Goal: Task Accomplishment & Management: Manage account settings

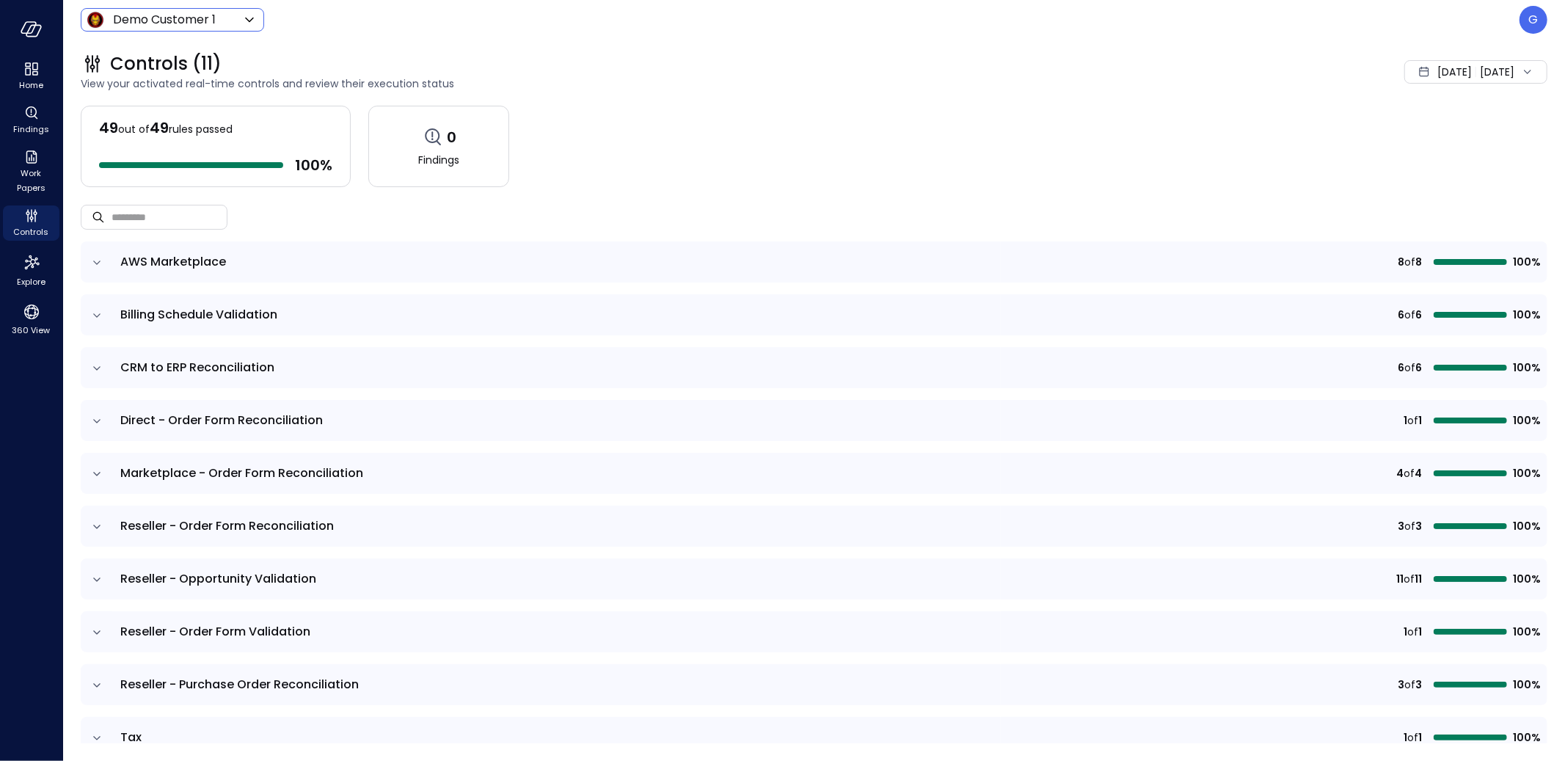
click at [191, 29] on div "Demo Customer 1 ***** ​" at bounding box center [172, 19] width 183 height 23
click at [193, 26] on body "Home Findings Work Papers Controls Explore 360 View Demo Customer 1 ***** ​ G C…" at bounding box center [782, 380] width 1565 height 761
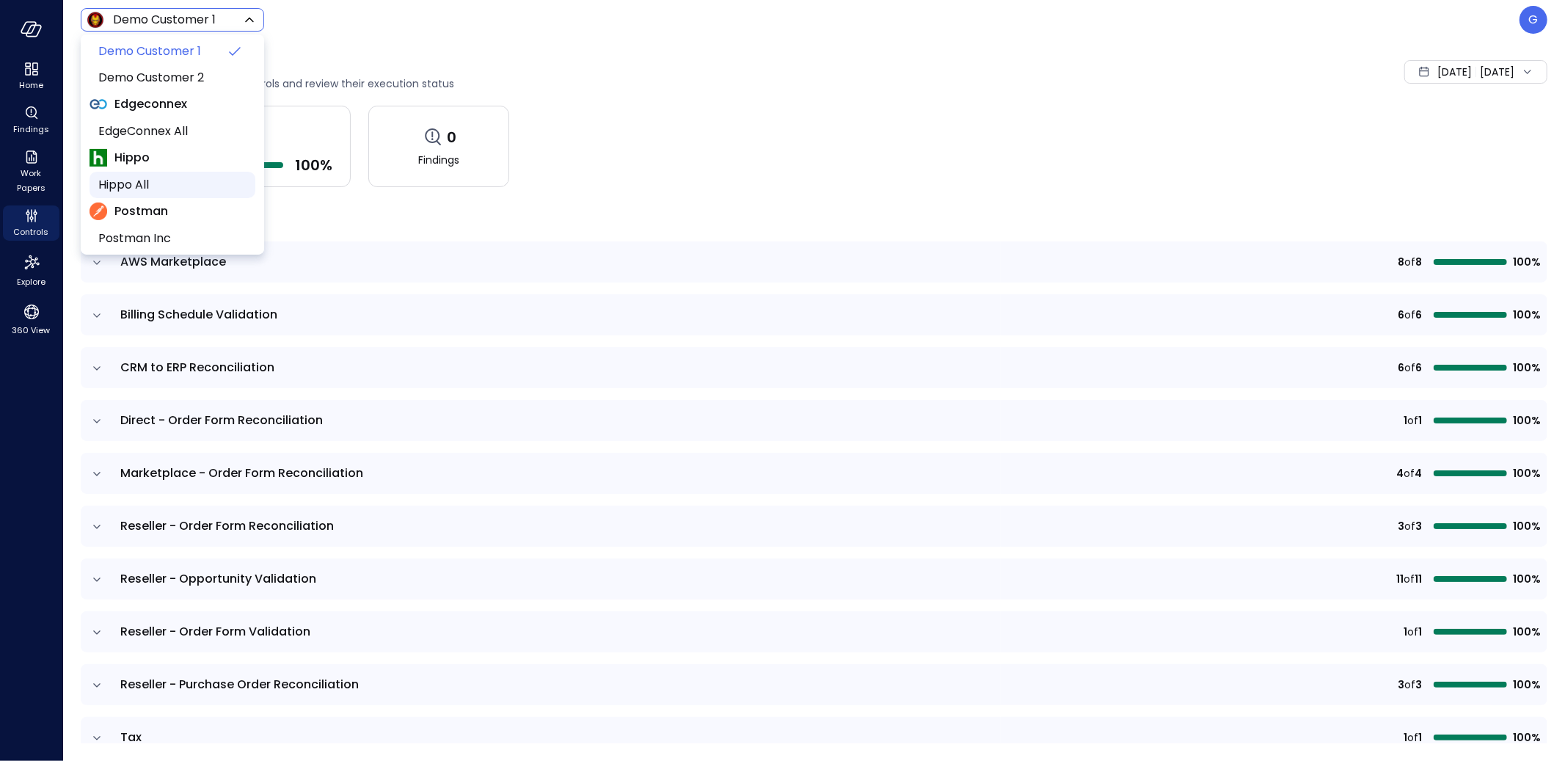
click at [131, 180] on span "Hippo All" at bounding box center [170, 185] width 145 height 18
type input "*******"
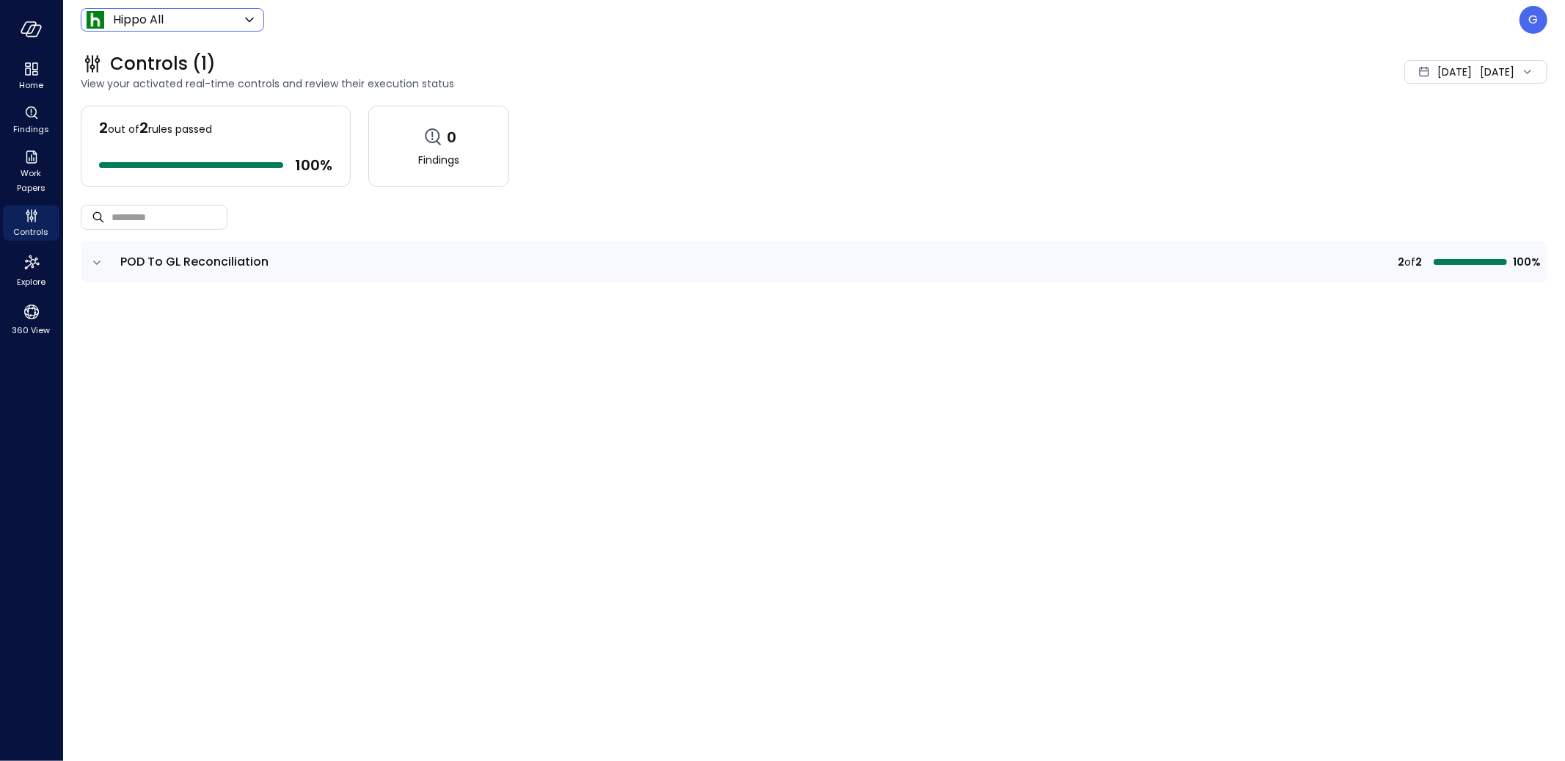
click at [97, 264] on icon "expand row" at bounding box center [96, 262] width 7 height 4
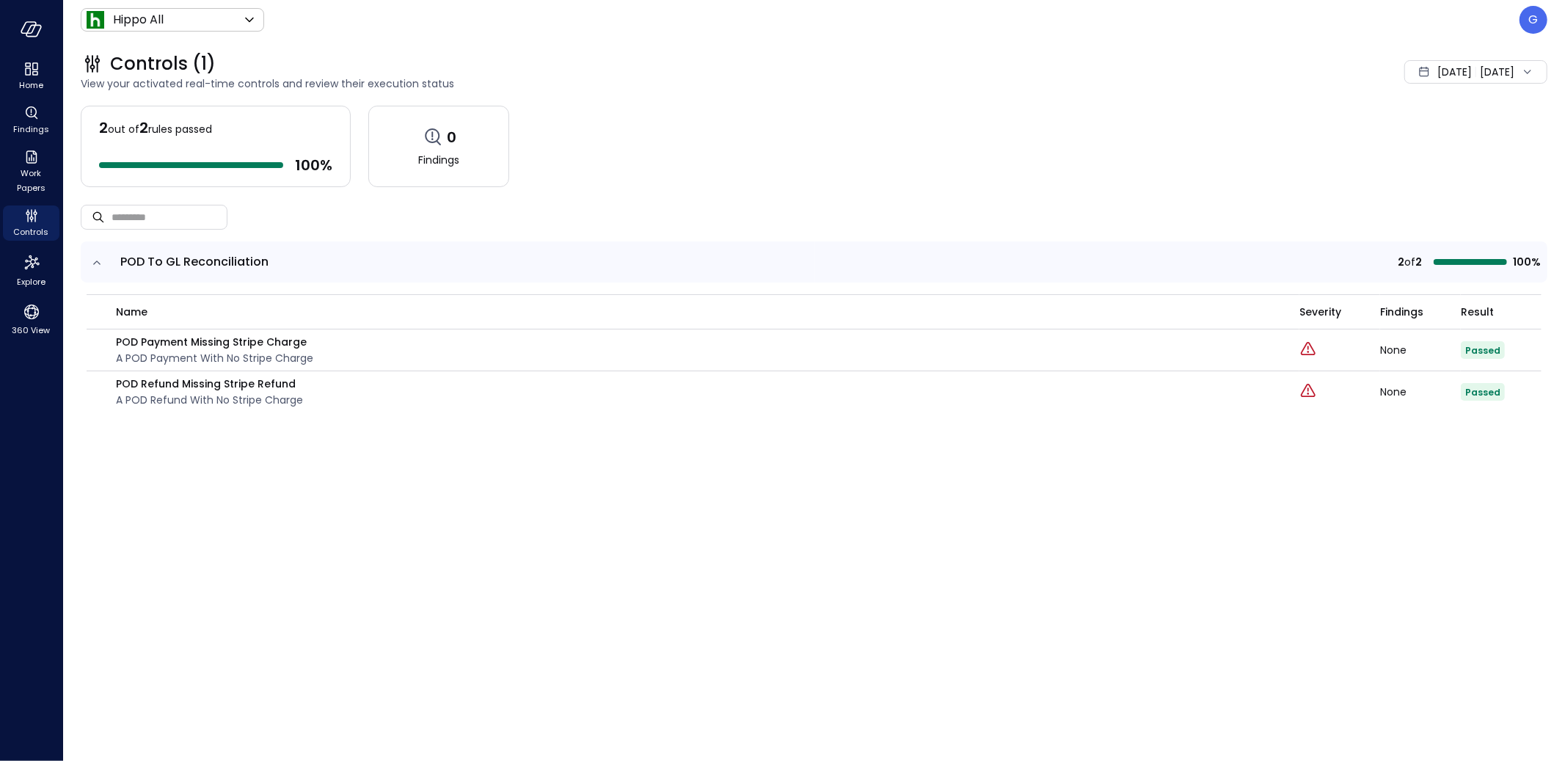
click at [968, 149] on div "2 out of 2 rules passed 100 % 0 Findings" at bounding box center [814, 146] width 1467 height 81
click at [1542, 20] on div "G" at bounding box center [1534, 20] width 28 height 28
click at [992, 143] on div at bounding box center [782, 380] width 1565 height 761
click at [1537, 23] on p "G" at bounding box center [1534, 20] width 10 height 18
click at [718, 60] on div at bounding box center [782, 380] width 1565 height 761
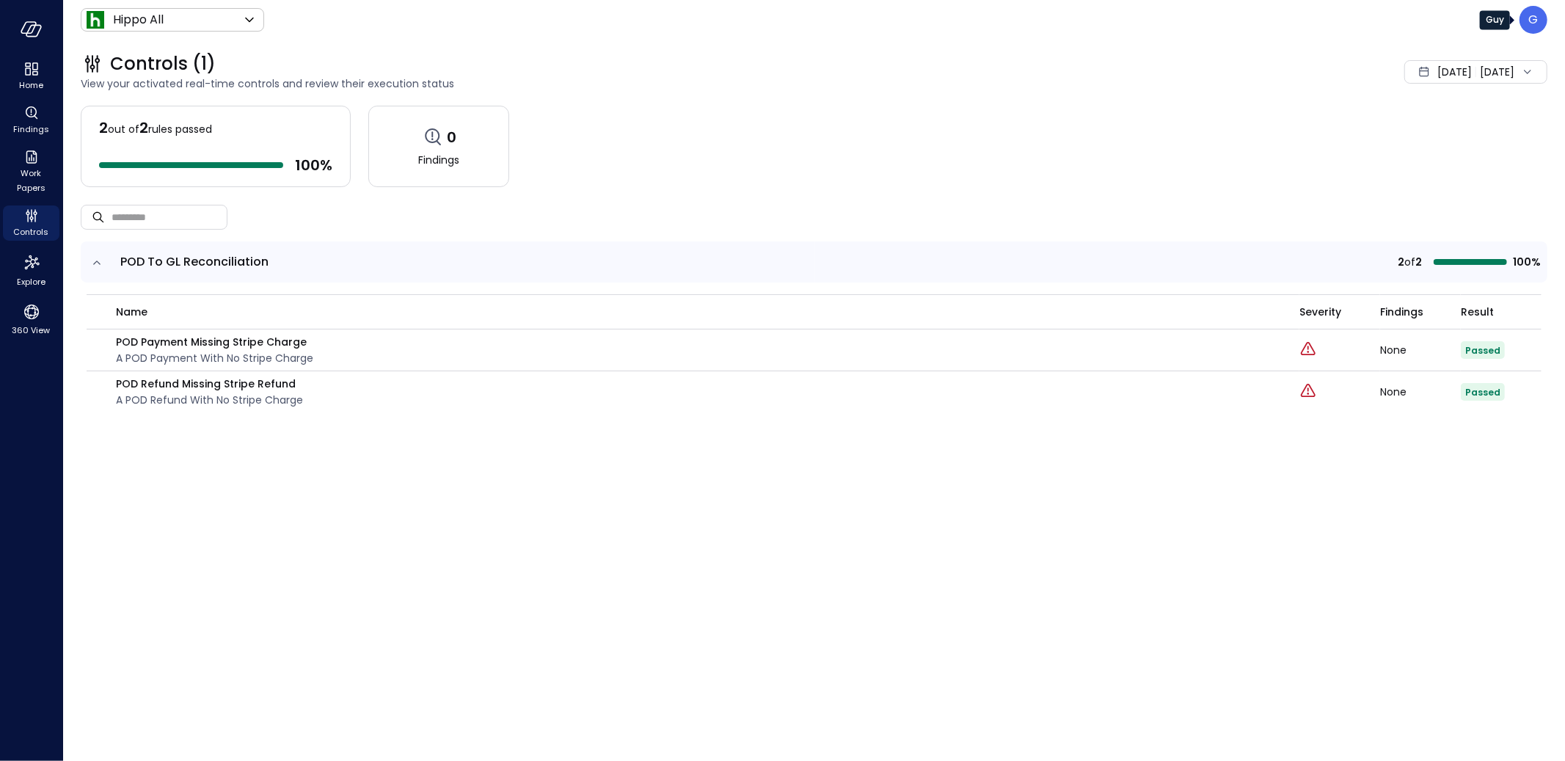
click at [1538, 18] on p "G" at bounding box center [1534, 20] width 10 height 18
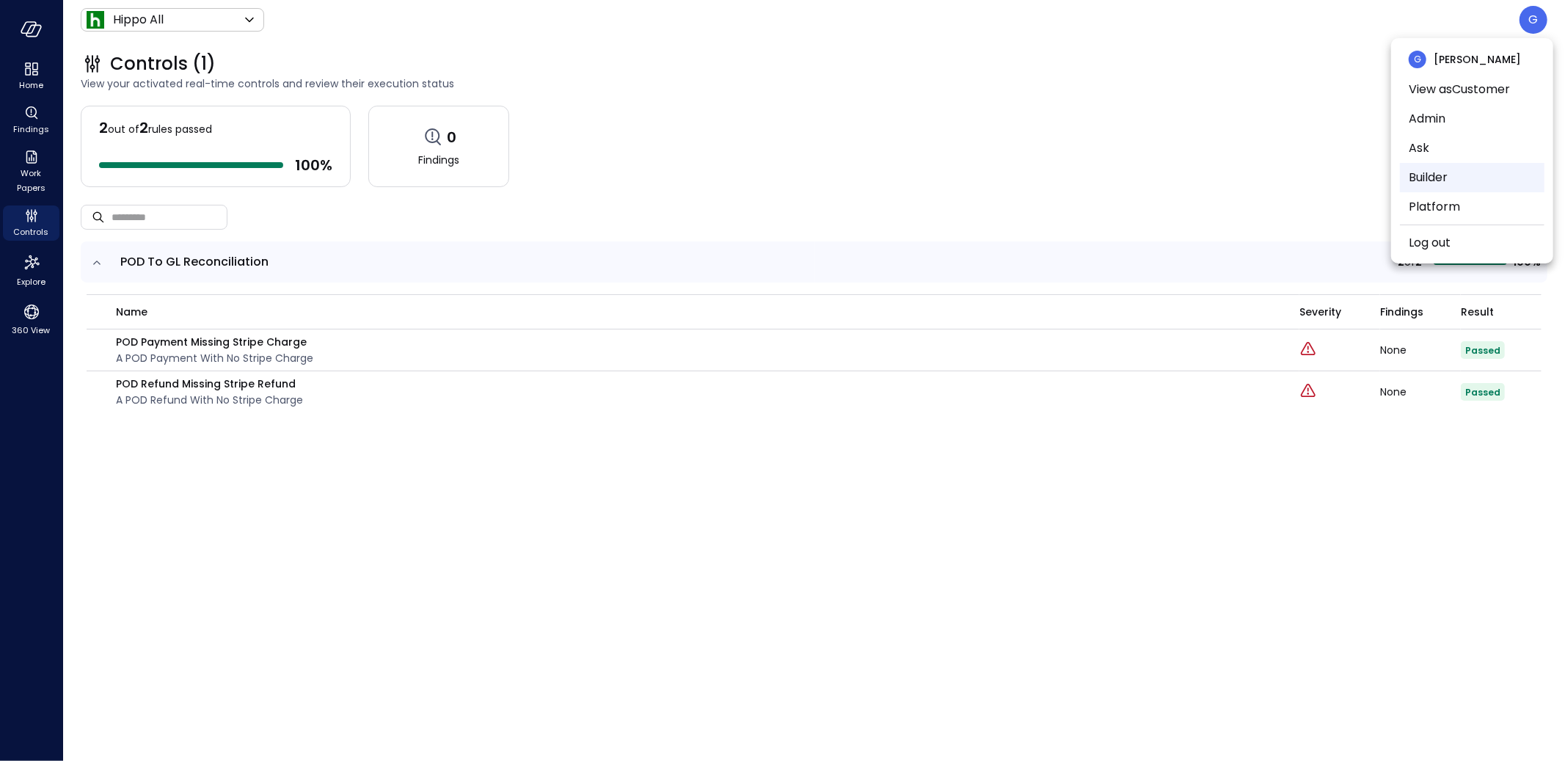
click at [1464, 175] on li "Builder" at bounding box center [1472, 177] width 145 height 29
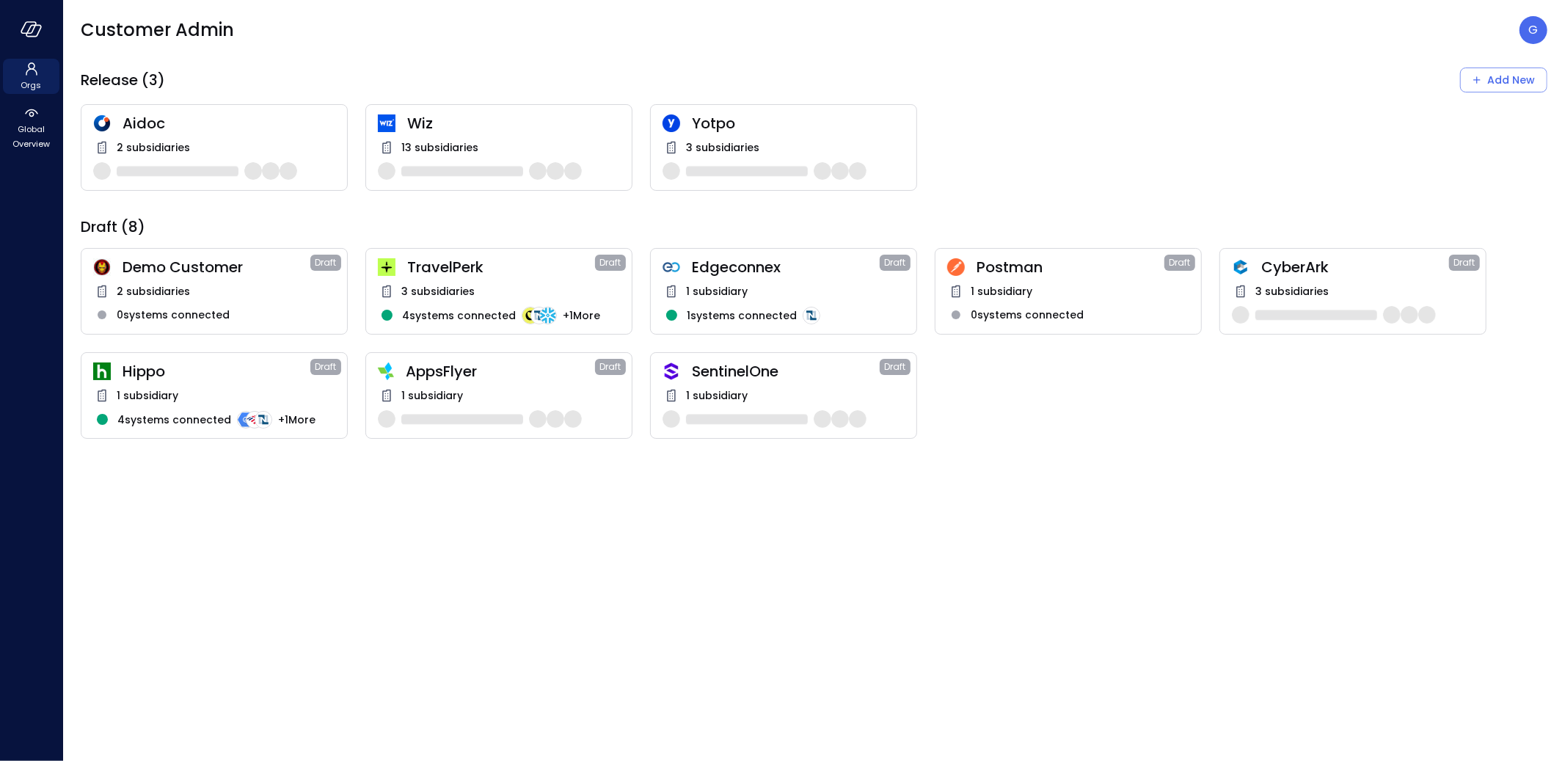
click at [191, 384] on div "Hippo Draft 1 subsidiary 4 systems connected + 1 More" at bounding box center [214, 395] width 267 height 87
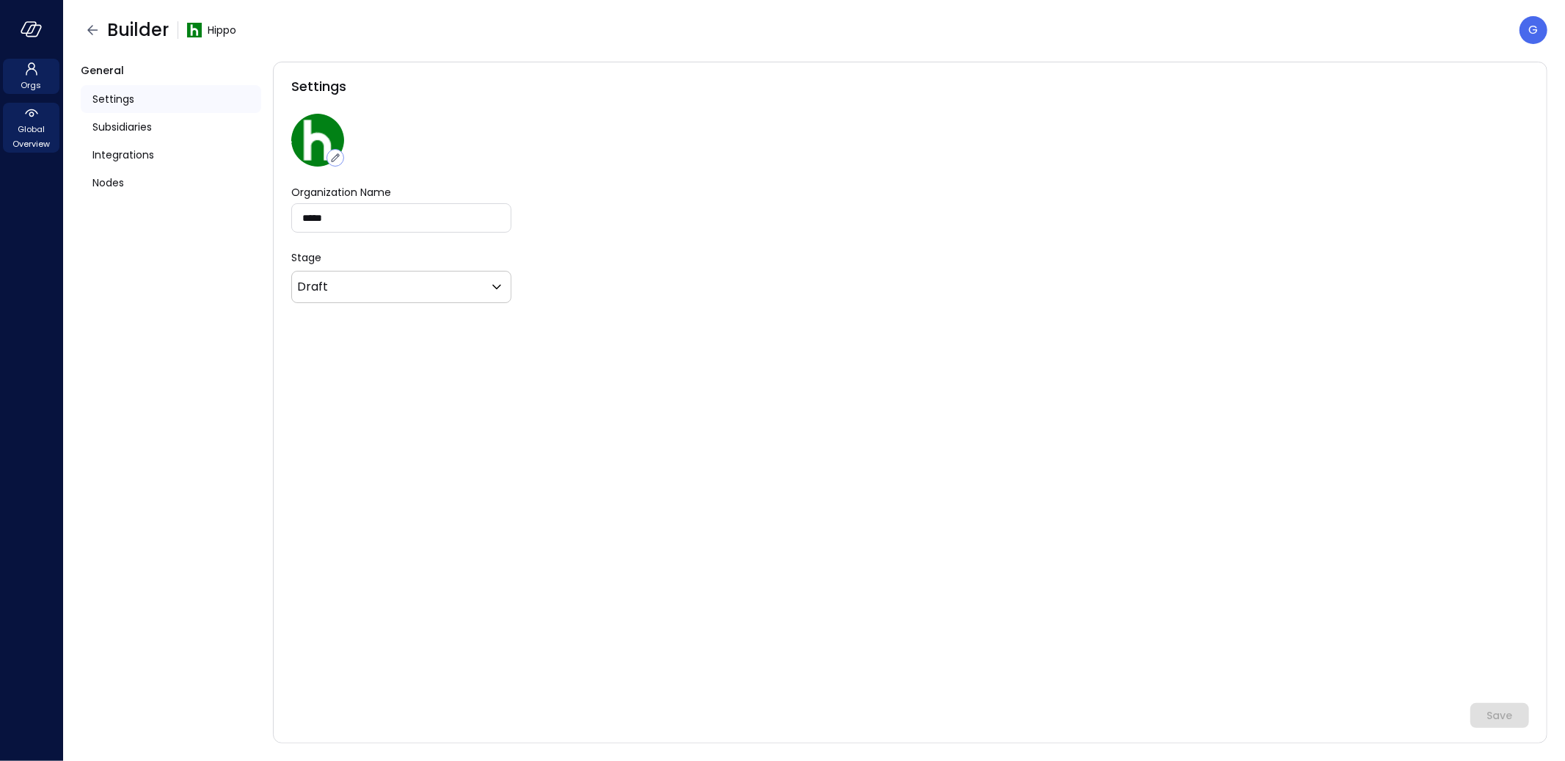
click at [20, 129] on span "Global Overview" at bounding box center [31, 136] width 45 height 29
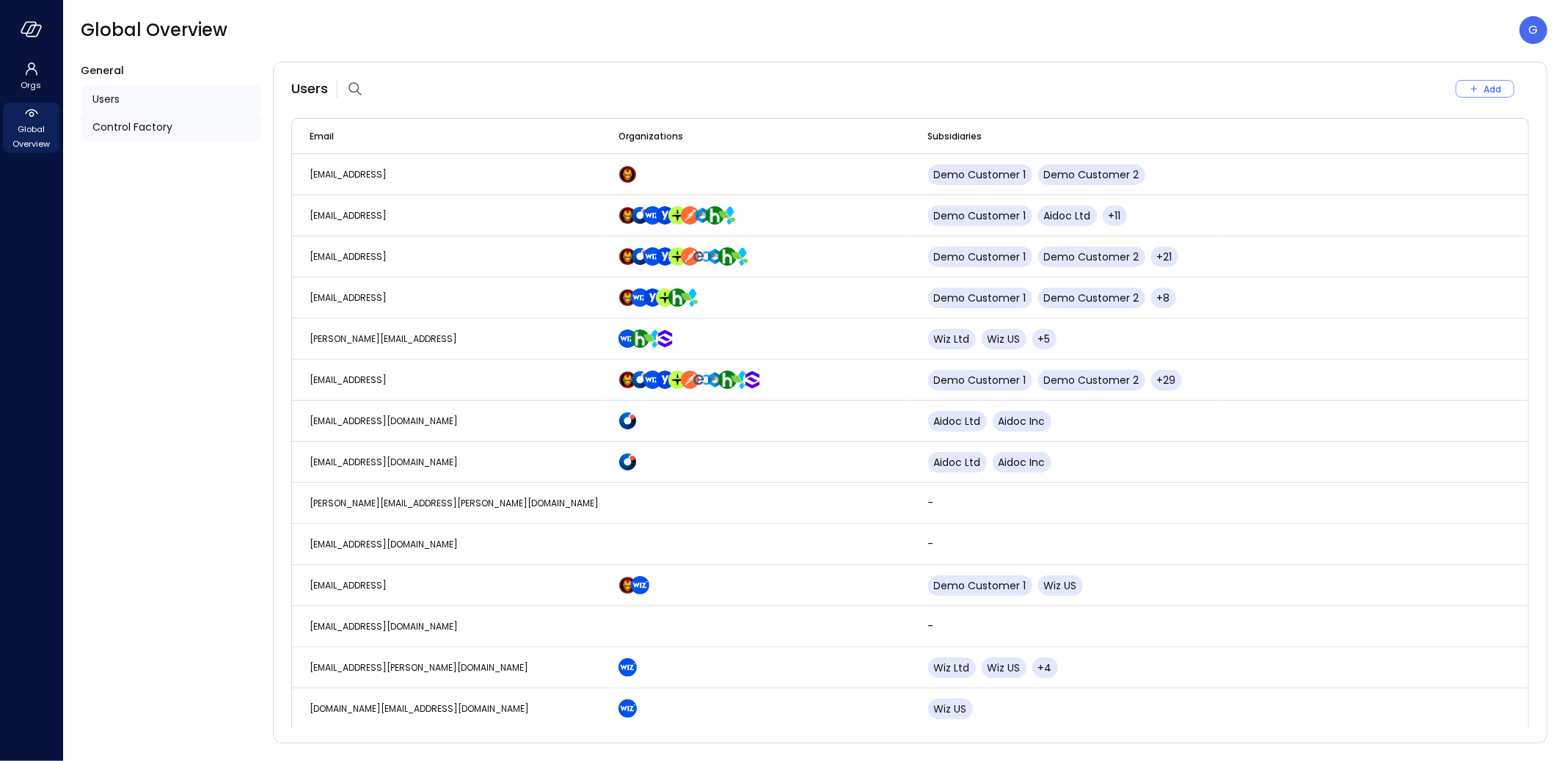
click at [128, 126] on span "Control Factory" at bounding box center [132, 127] width 80 height 16
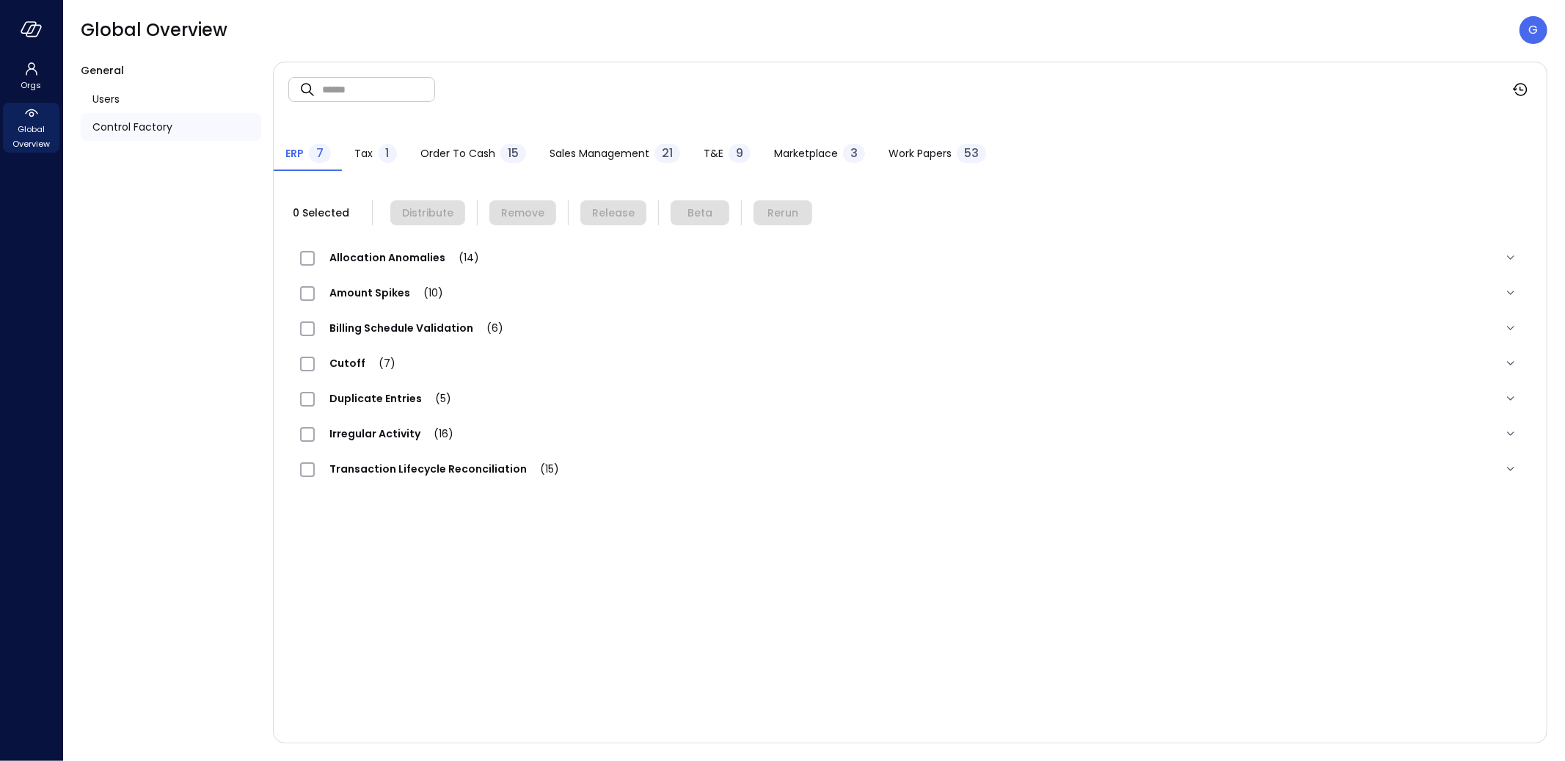
click at [484, 153] on span "Order to Cash" at bounding box center [457, 153] width 75 height 16
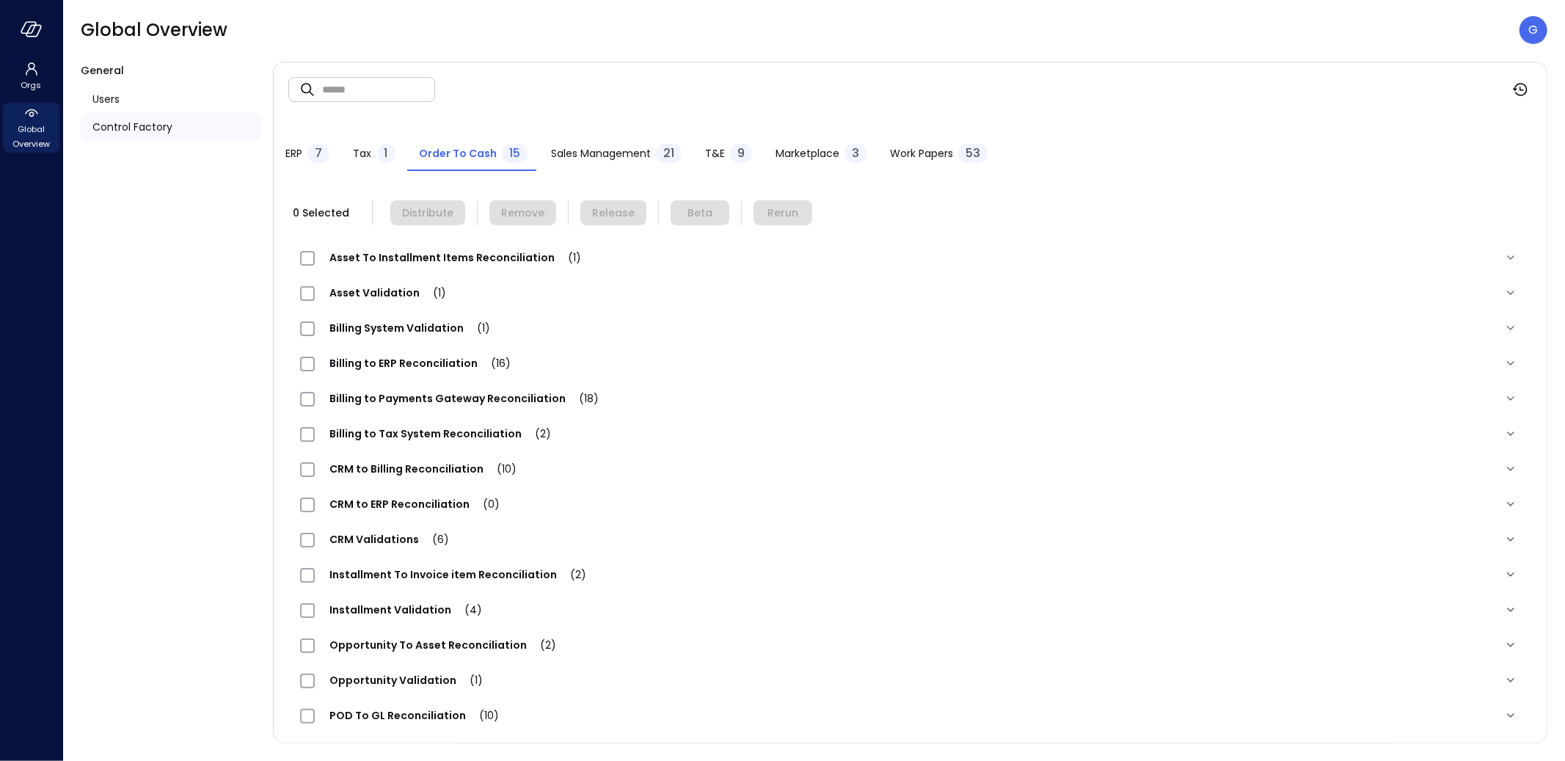
scroll to position [40, 0]
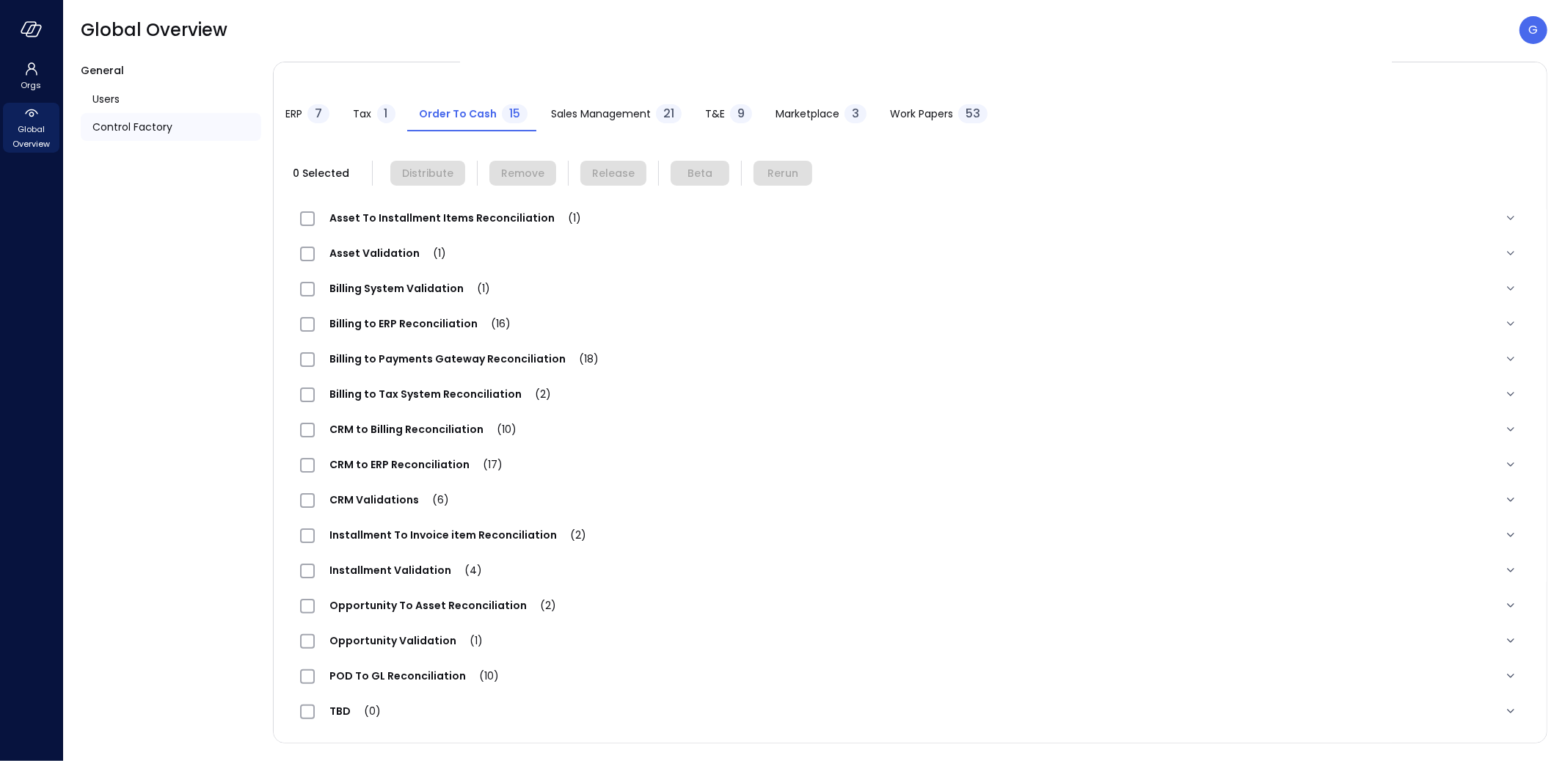
click at [412, 674] on span "POD To GL Reconciliation (10)" at bounding box center [414, 675] width 199 height 15
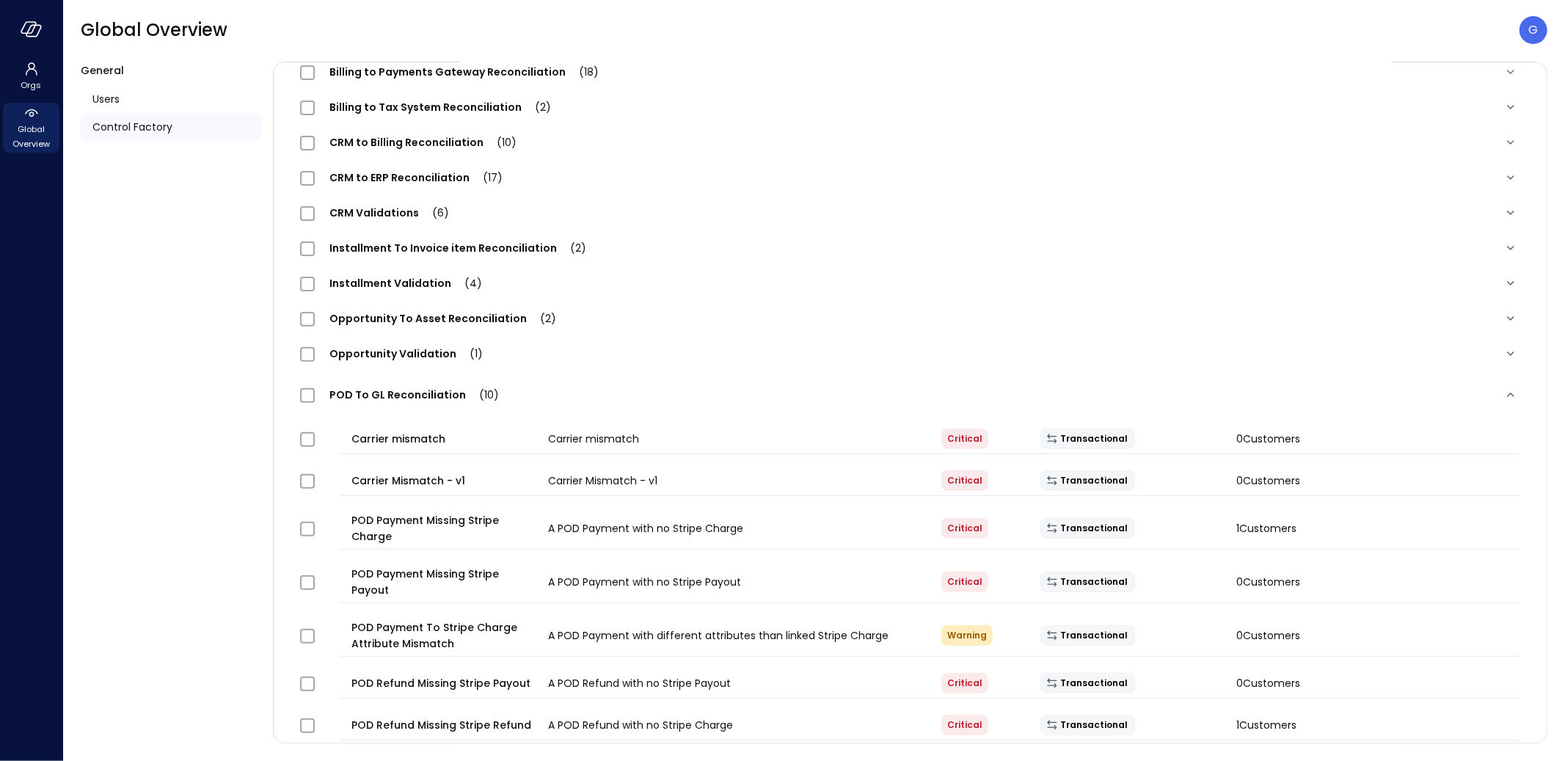
scroll to position [330, 0]
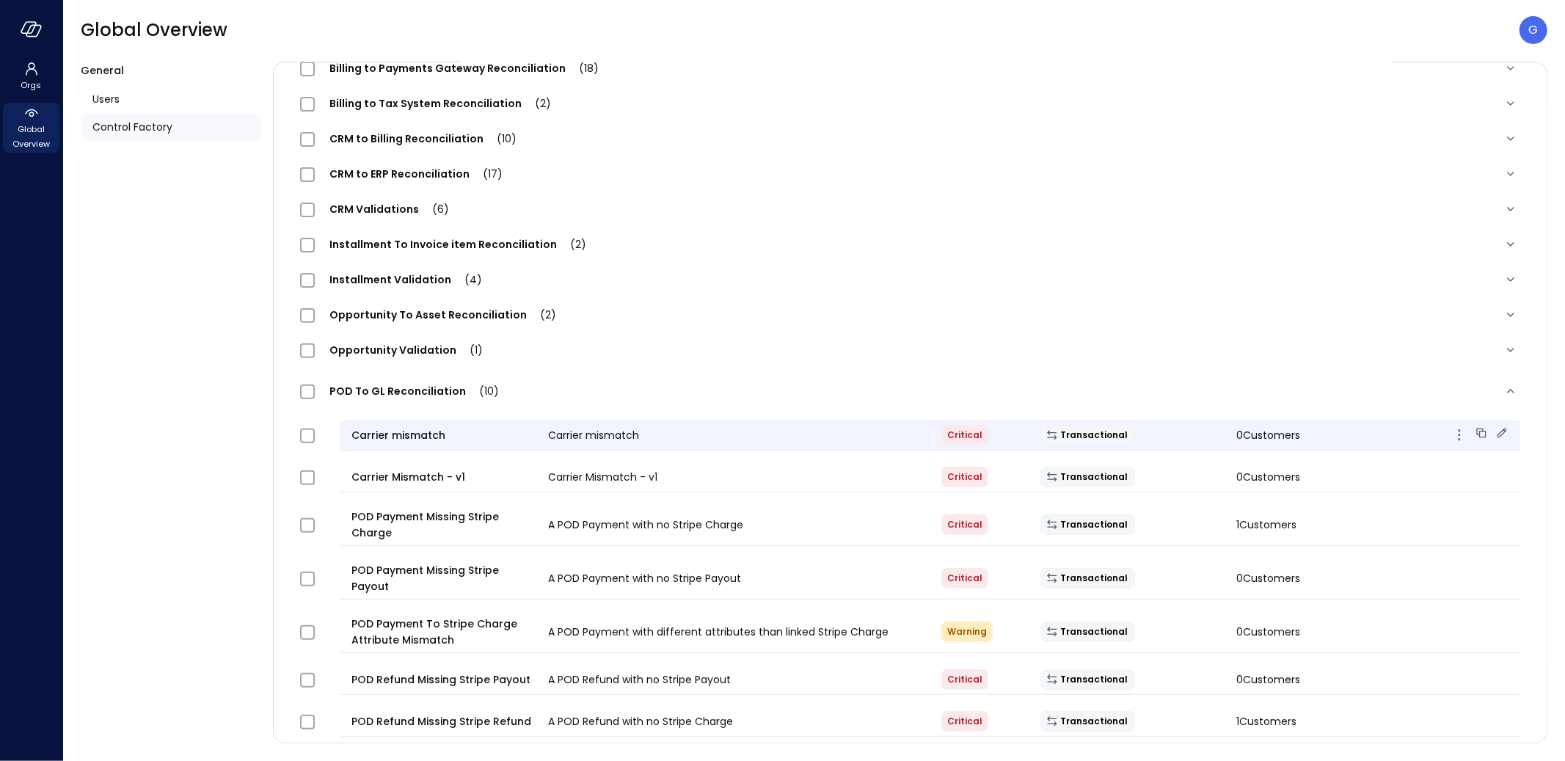
click at [1500, 426] on icon at bounding box center [1502, 433] width 15 height 15
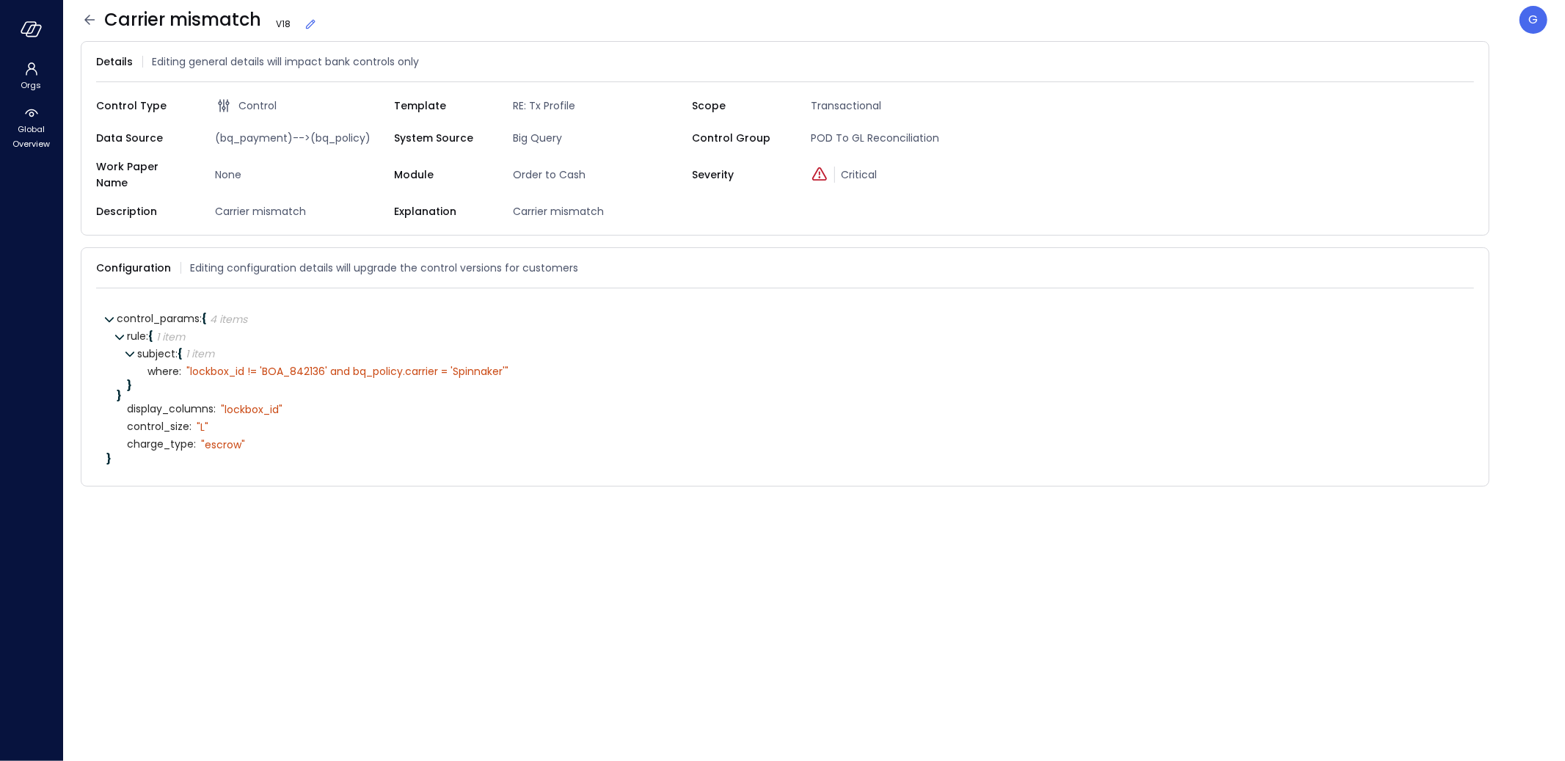
click at [87, 26] on icon at bounding box center [90, 20] width 18 height 18
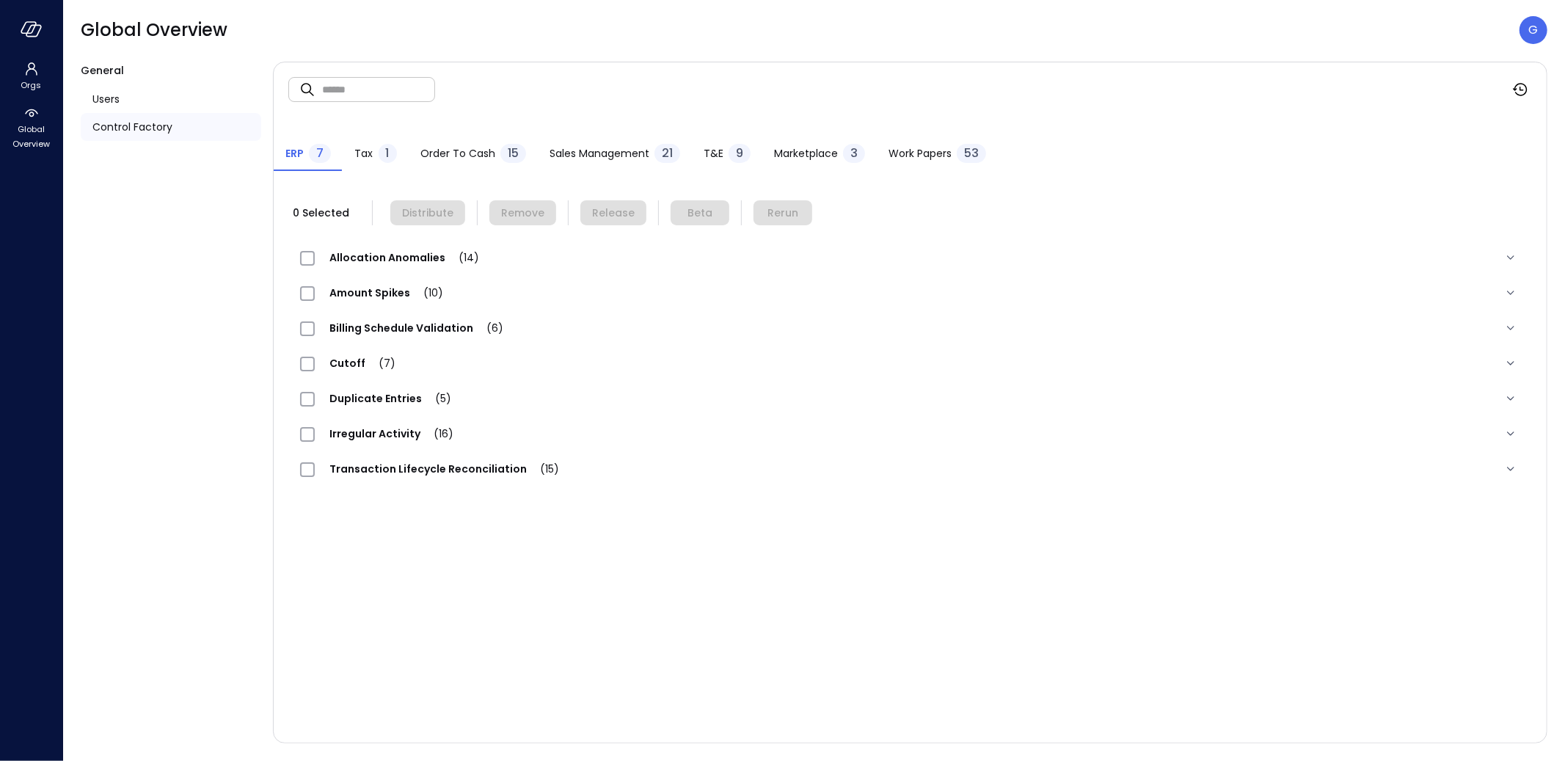
click at [477, 156] on span "Order to Cash" at bounding box center [457, 153] width 75 height 16
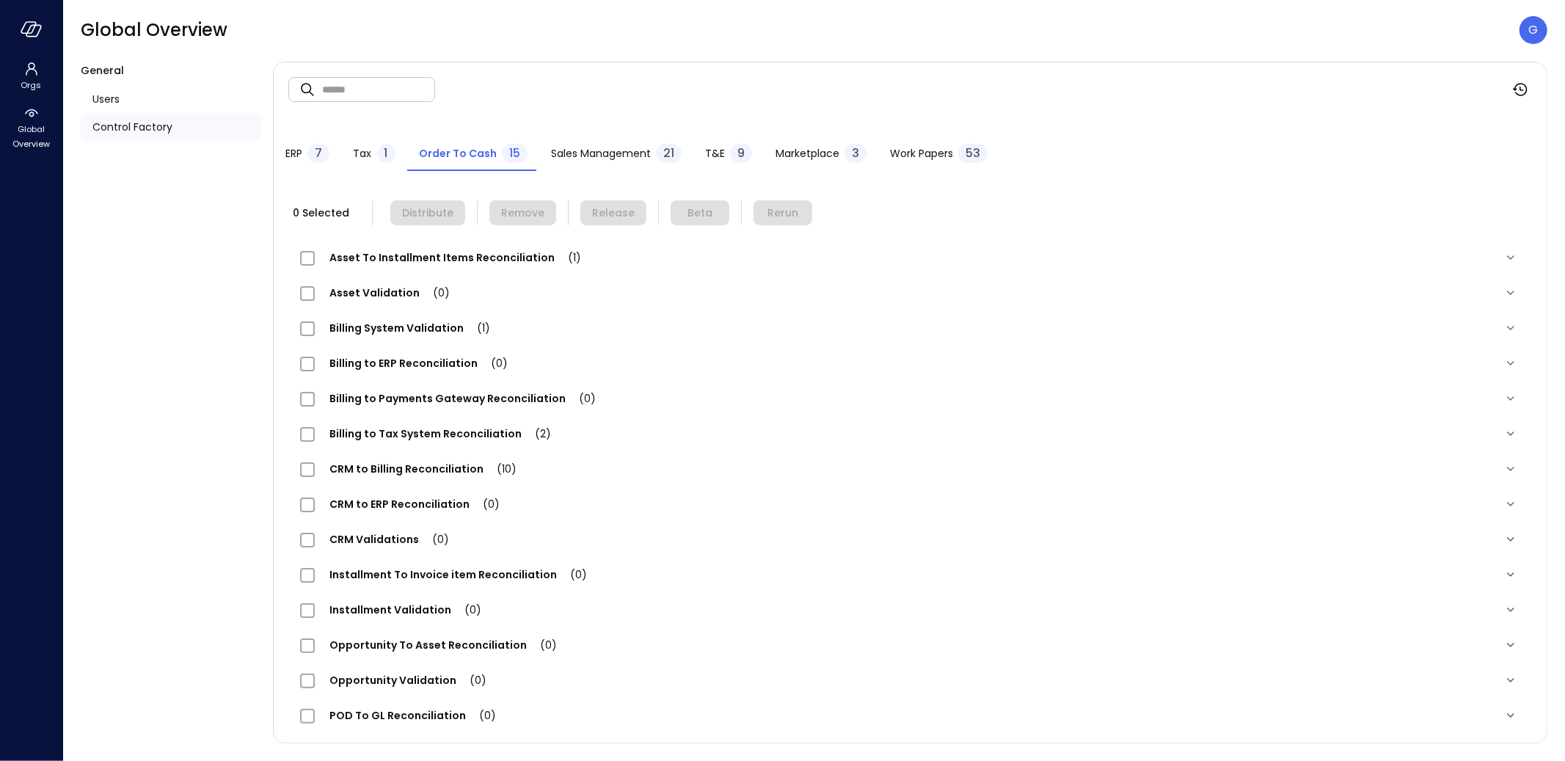
scroll to position [40, 0]
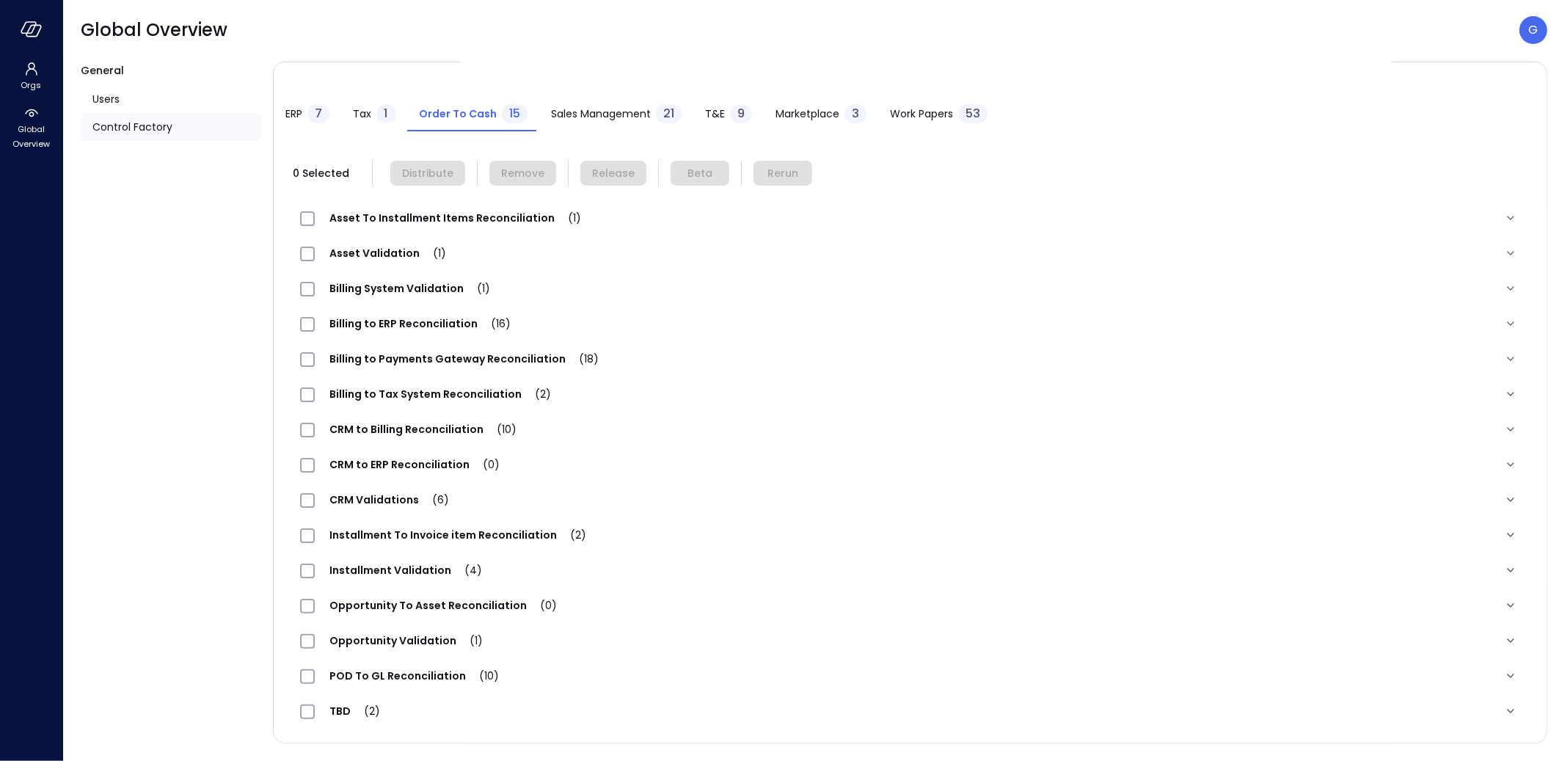
click at [382, 677] on span "POD To GL Reconciliation (10)" at bounding box center [414, 675] width 199 height 15
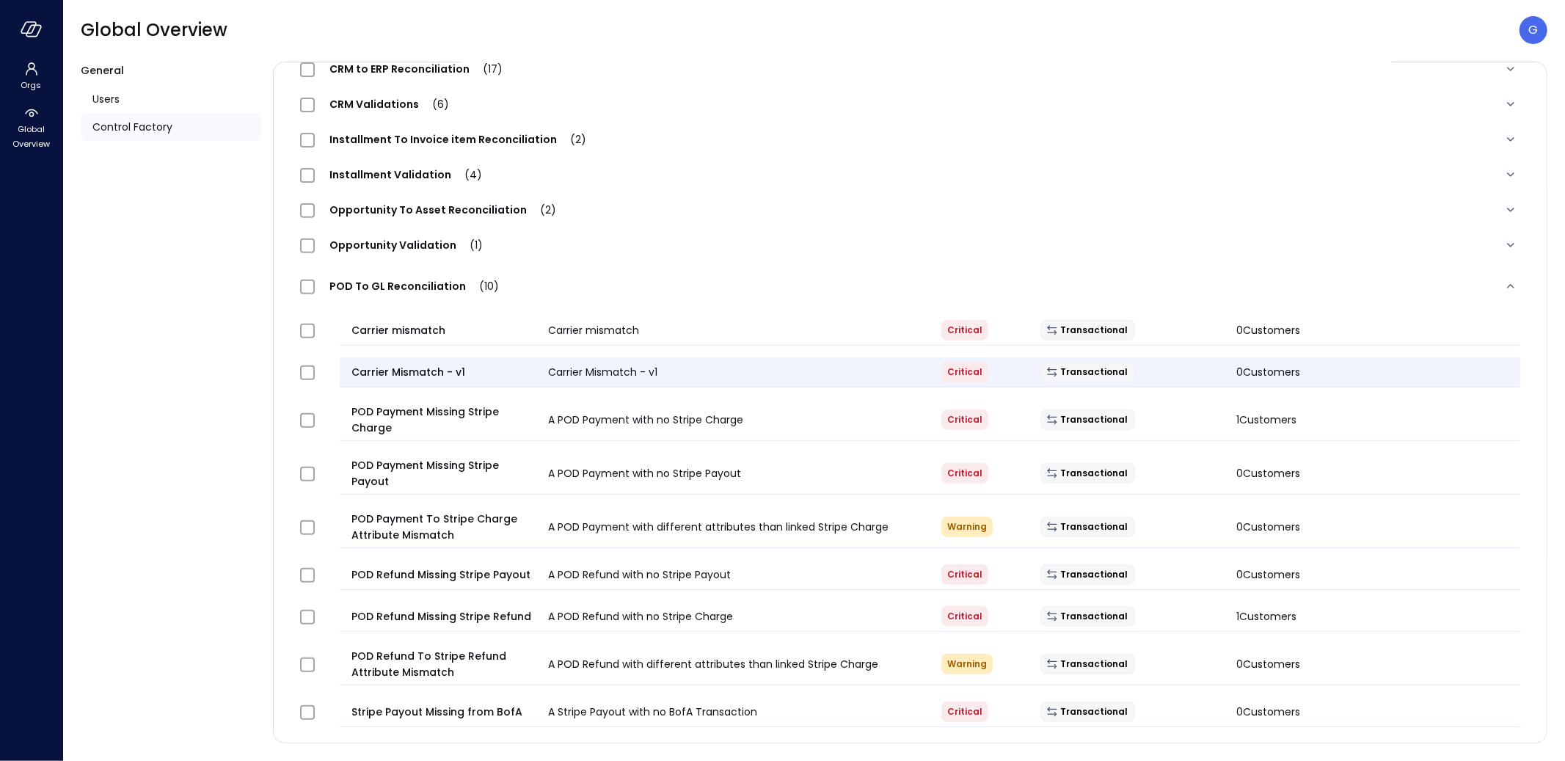
scroll to position [437, 0]
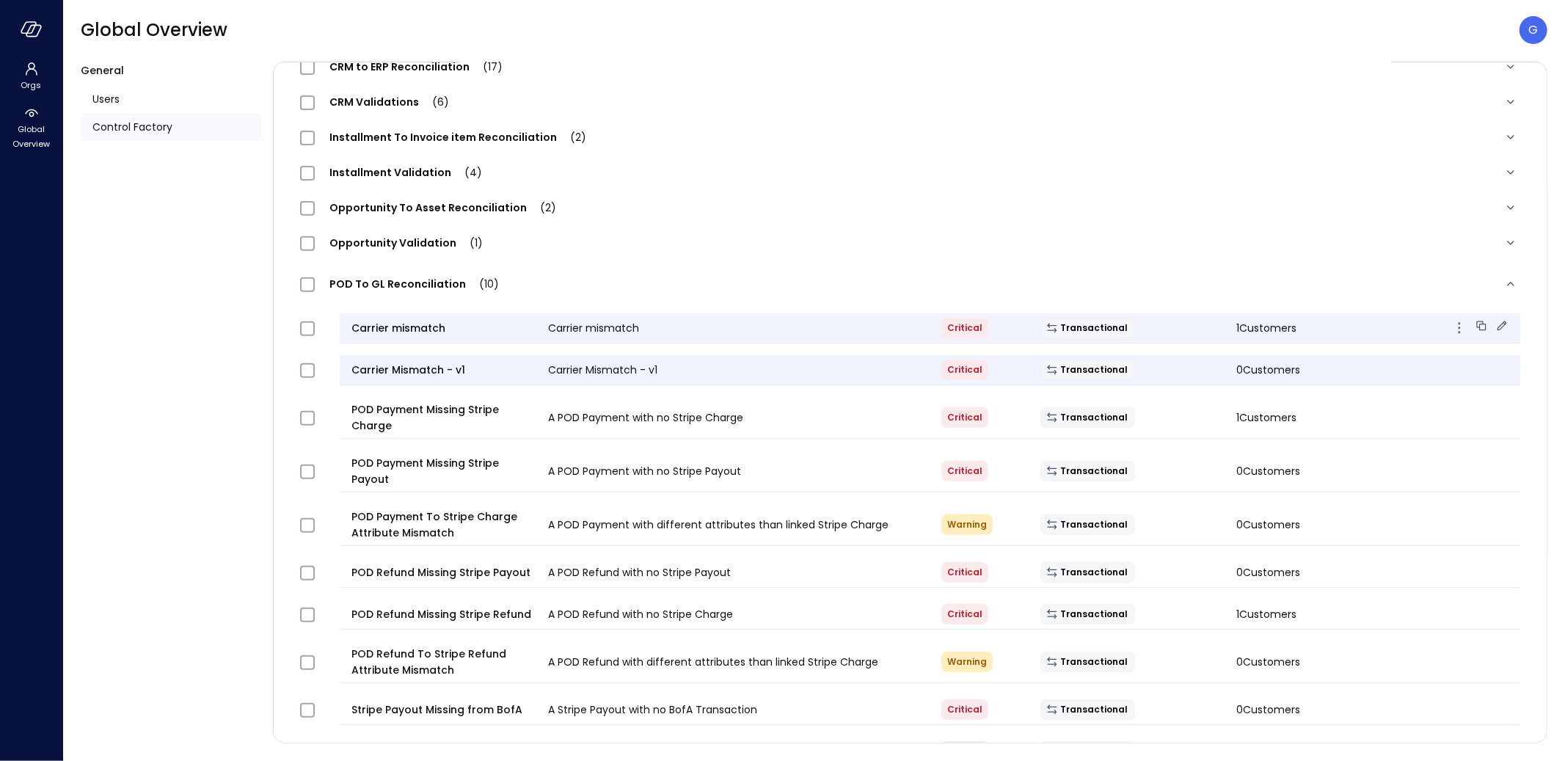
click at [1498, 323] on icon at bounding box center [1502, 325] width 15 height 15
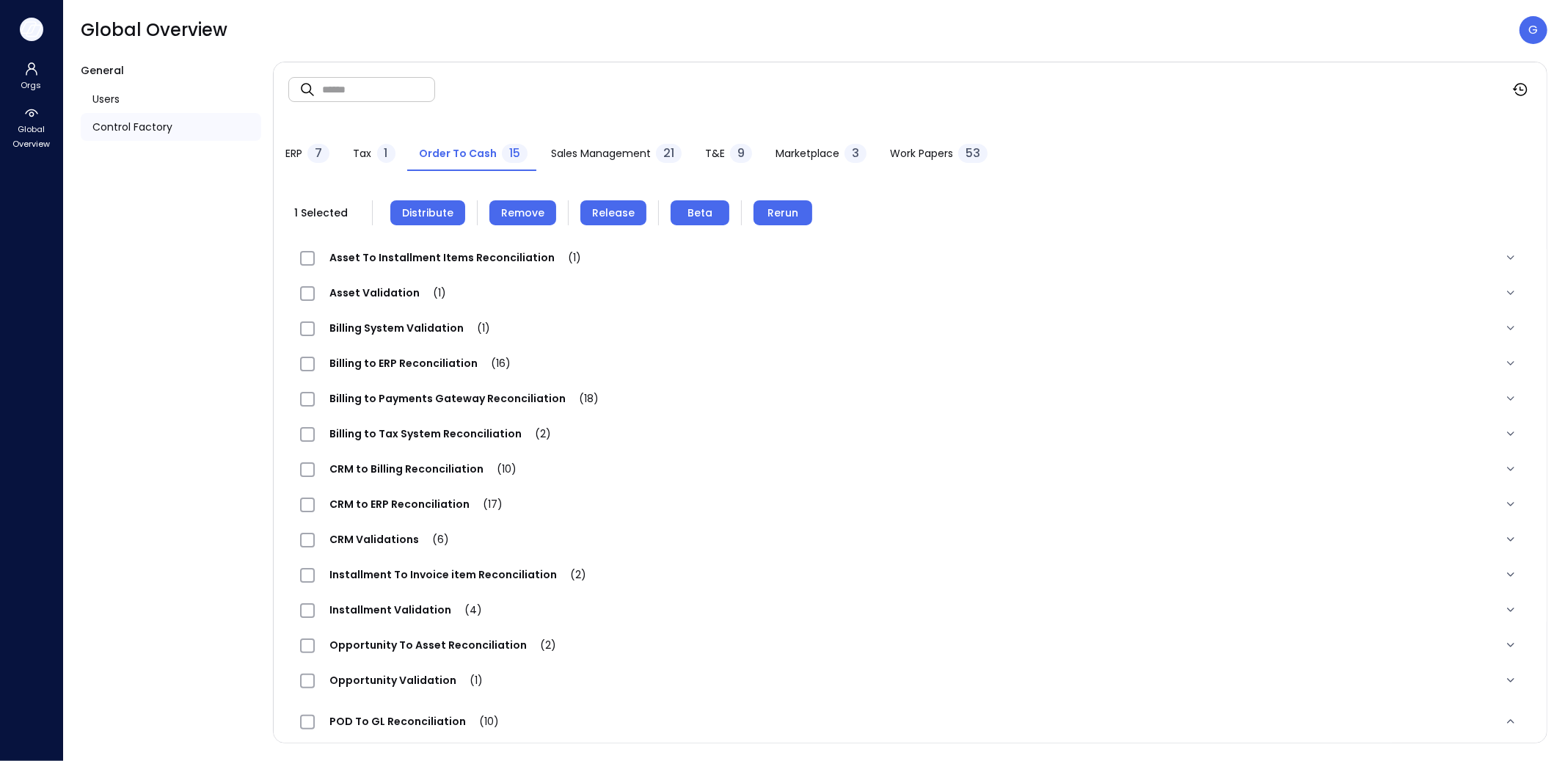
click at [32, 26] on icon "button" at bounding box center [32, 29] width 22 height 16
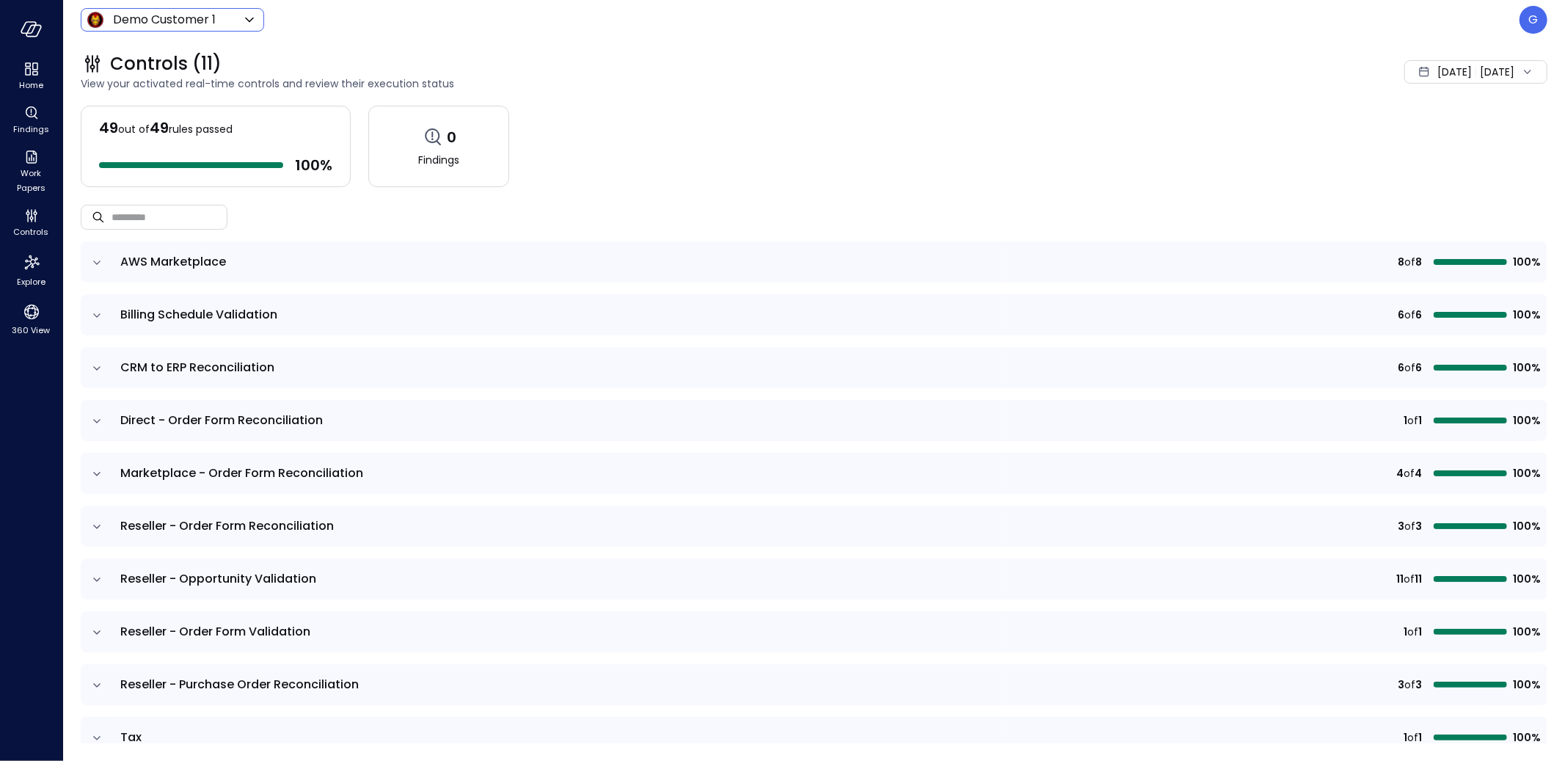
click at [107, 16] on body "Home Findings Work Papers Controls Explore 360 View Demo Customer 1 ***** ​ G C…" at bounding box center [782, 380] width 1565 height 761
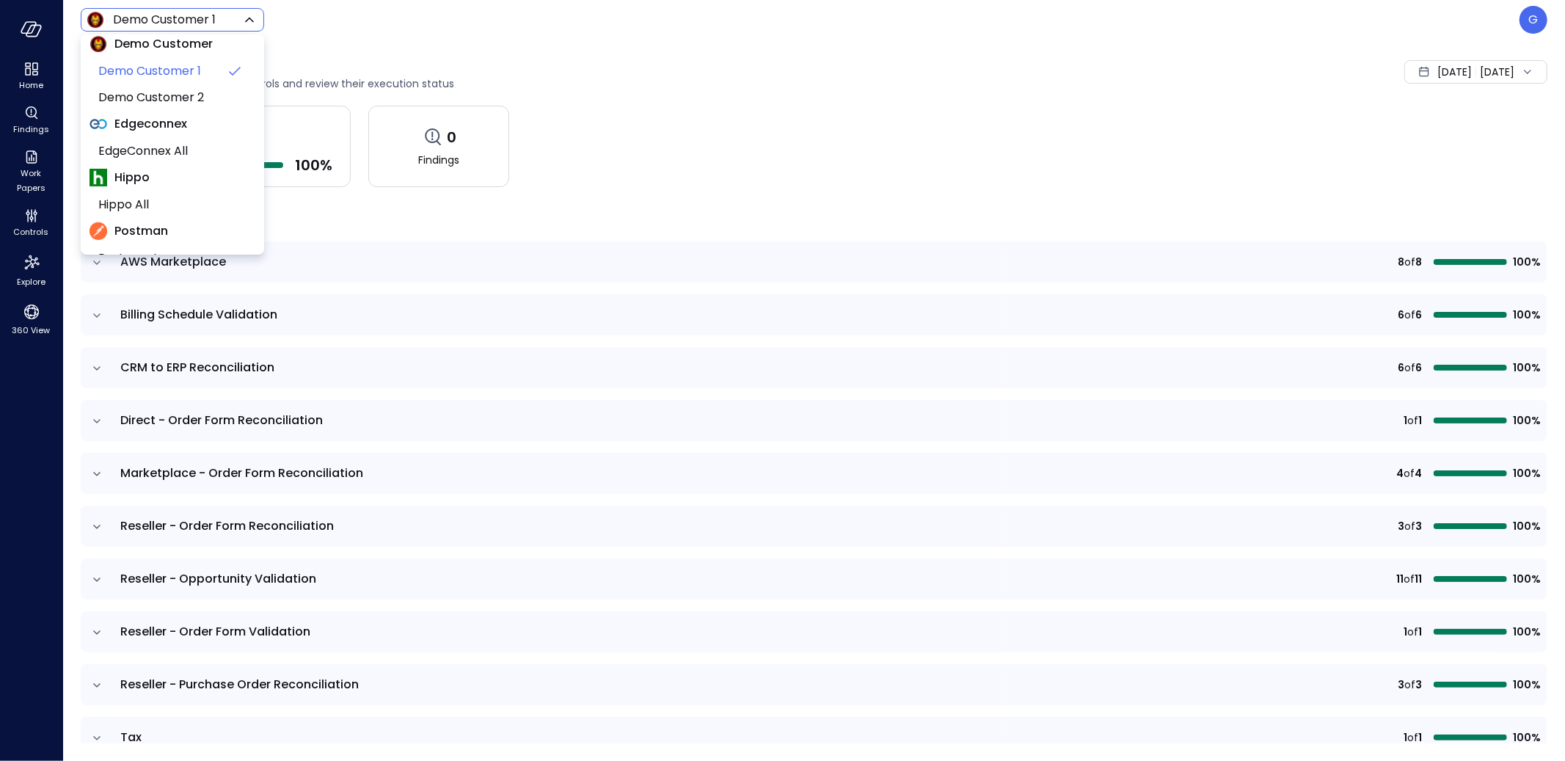
scroll to position [253, 0]
click at [137, 200] on span "Hippo All" at bounding box center [170, 204] width 145 height 18
type input "*******"
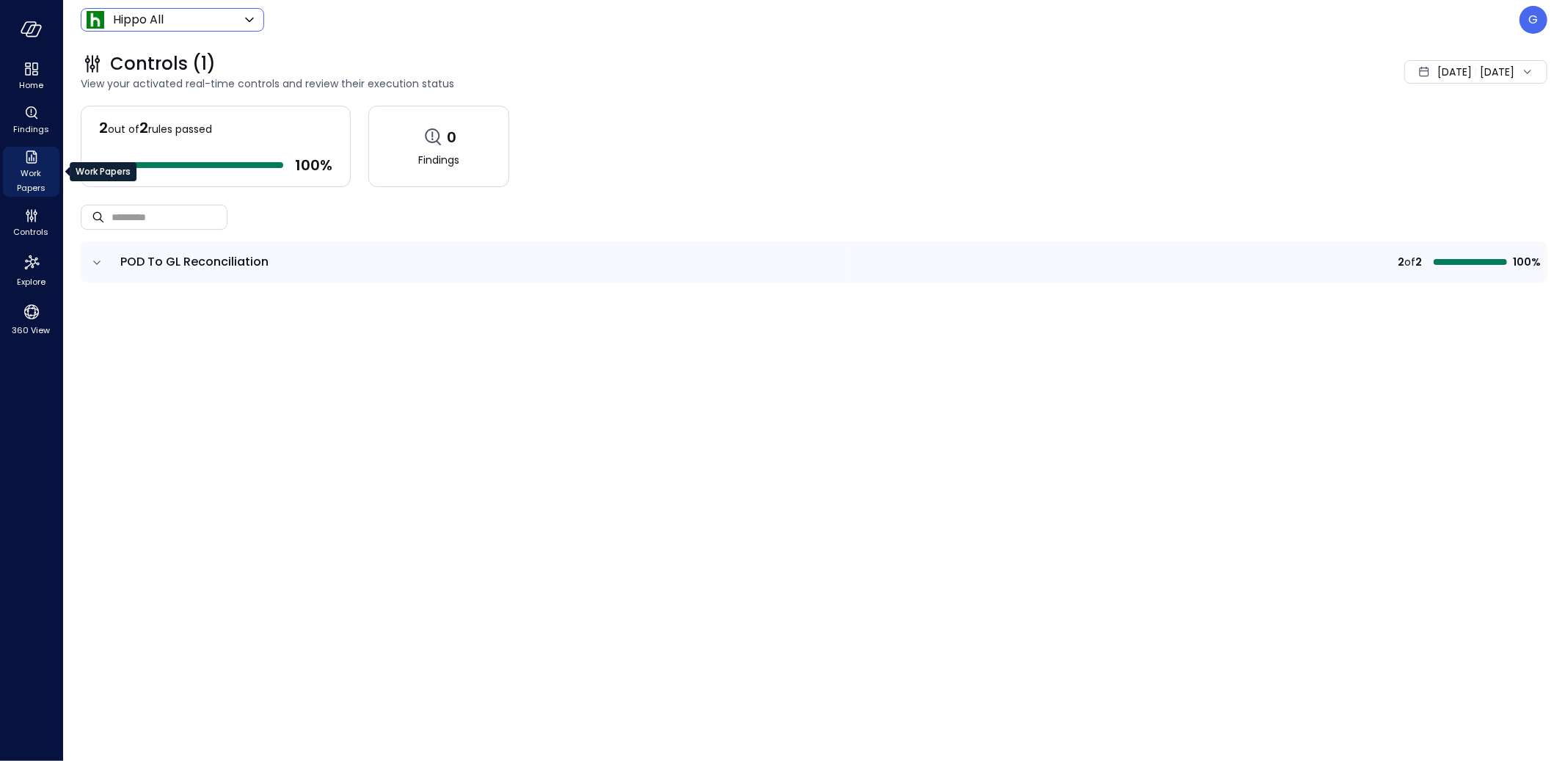
click at [34, 176] on span "Work Papers" at bounding box center [31, 180] width 45 height 29
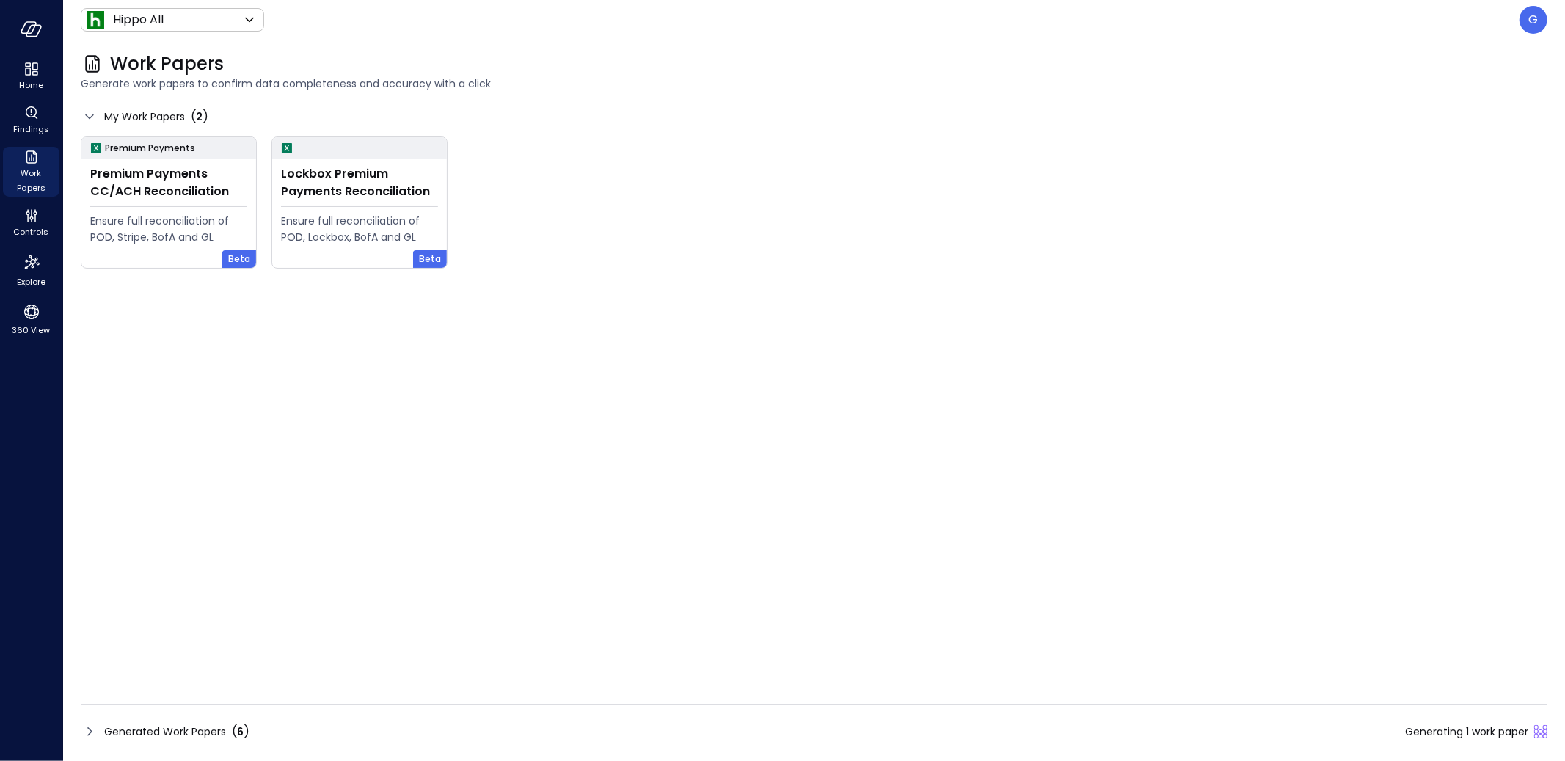
click at [223, 742] on div "Generated Work Papers ( 6 ) Generating 1 work paper" at bounding box center [814, 731] width 1467 height 23
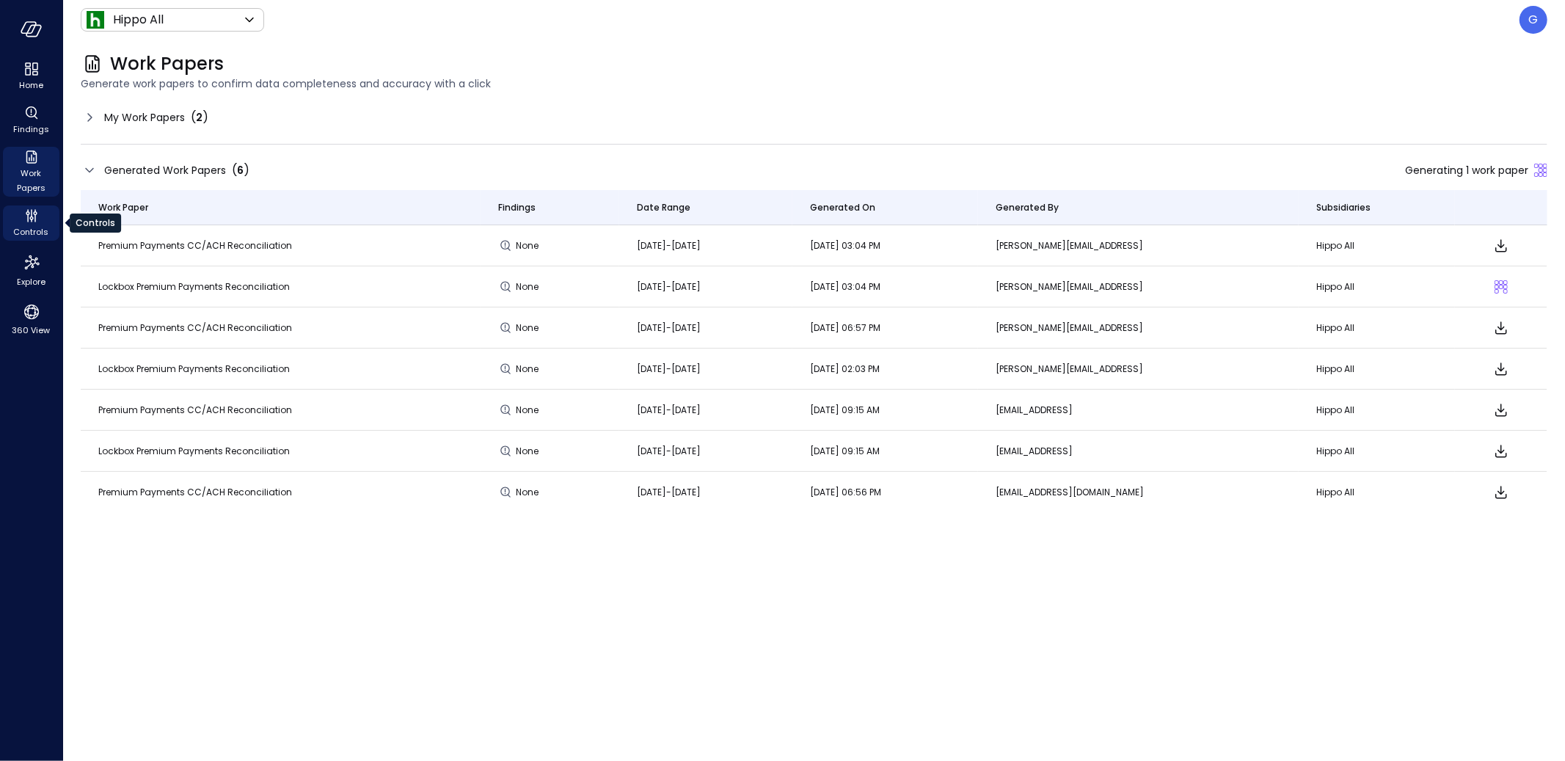
click at [25, 213] on icon "Controls" at bounding box center [32, 216] width 18 height 18
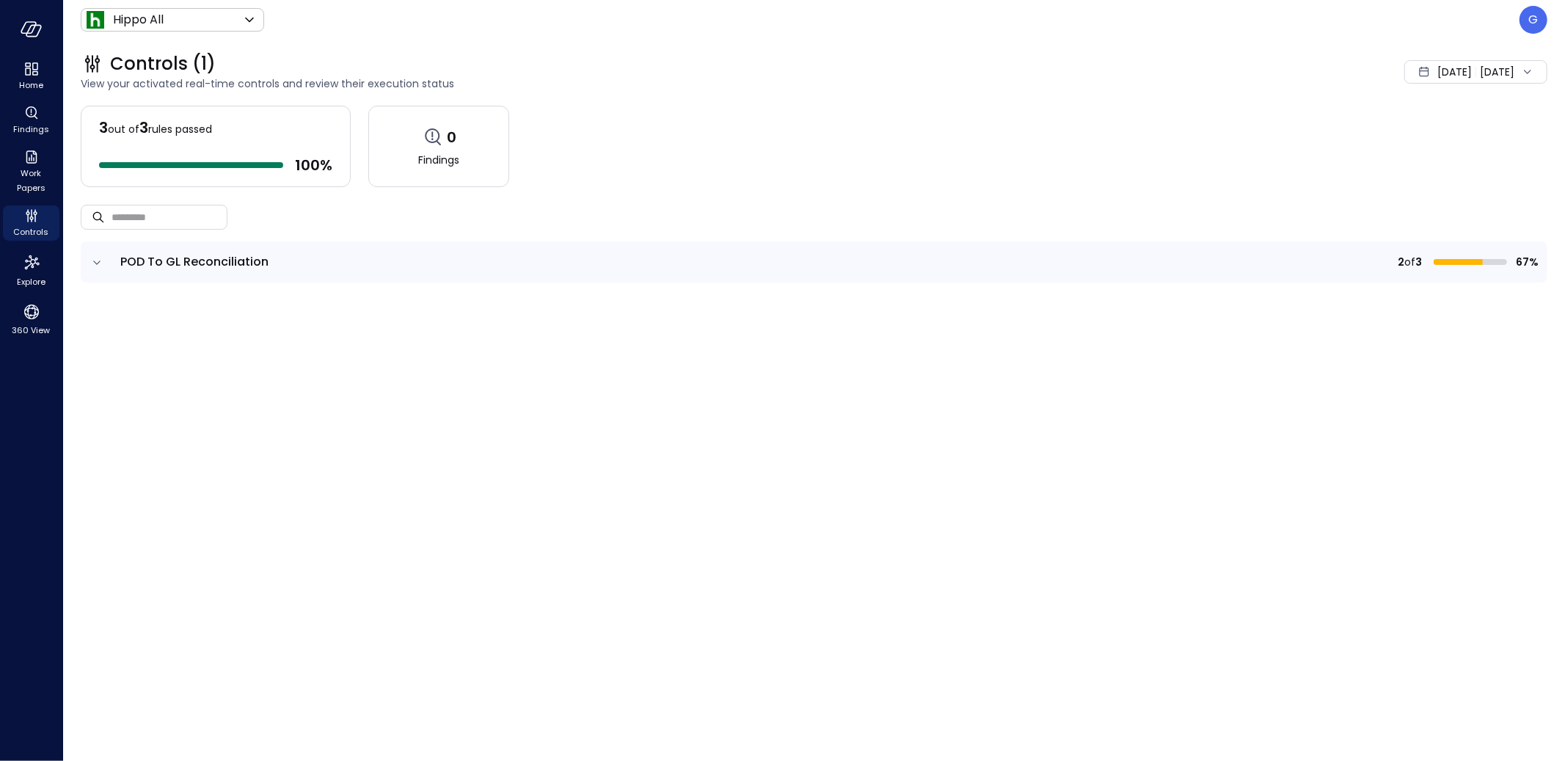
click at [103, 266] on icon "expand row" at bounding box center [97, 262] width 15 height 15
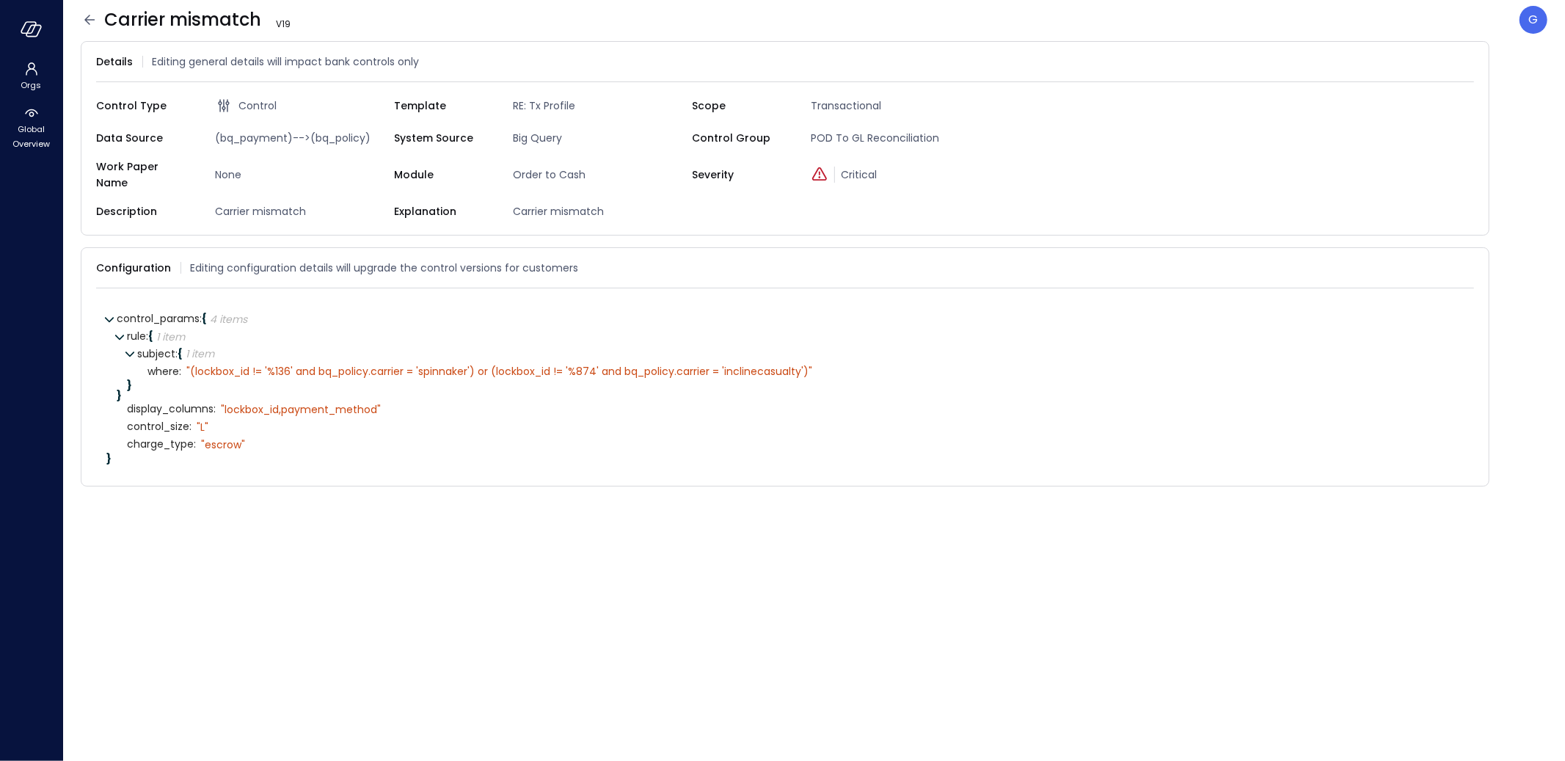
click at [90, 23] on icon at bounding box center [90, 20] width 18 height 18
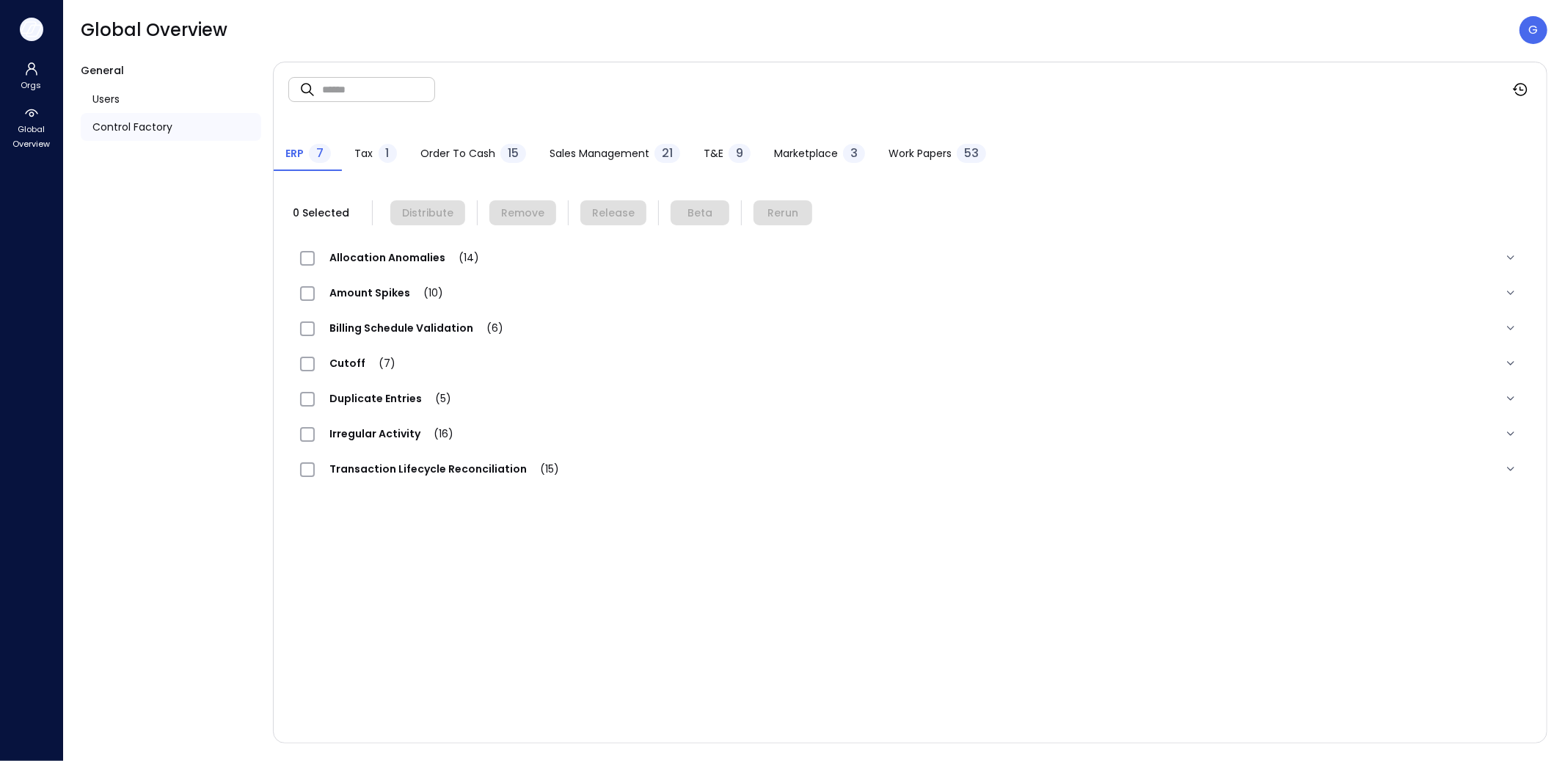
click at [39, 37] on icon "button" at bounding box center [32, 29] width 22 height 16
